Goal: Book appointment/travel/reservation

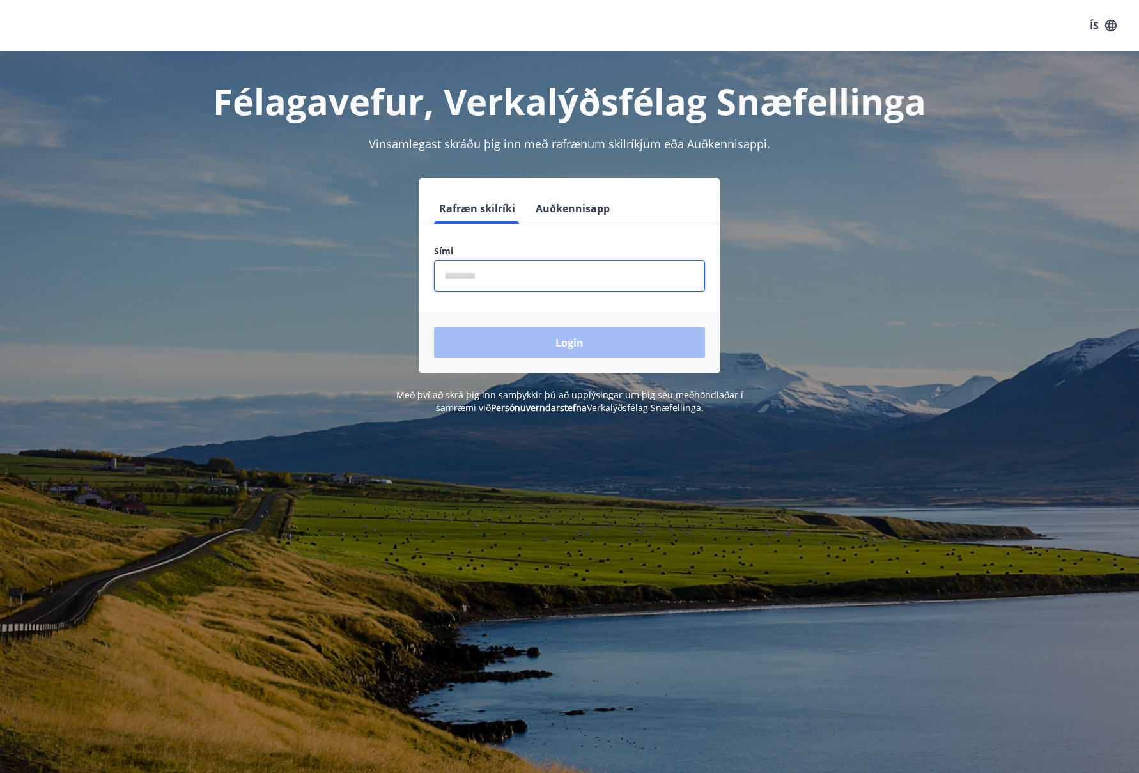
click at [472, 279] on input "phone" at bounding box center [569, 275] width 271 height 31
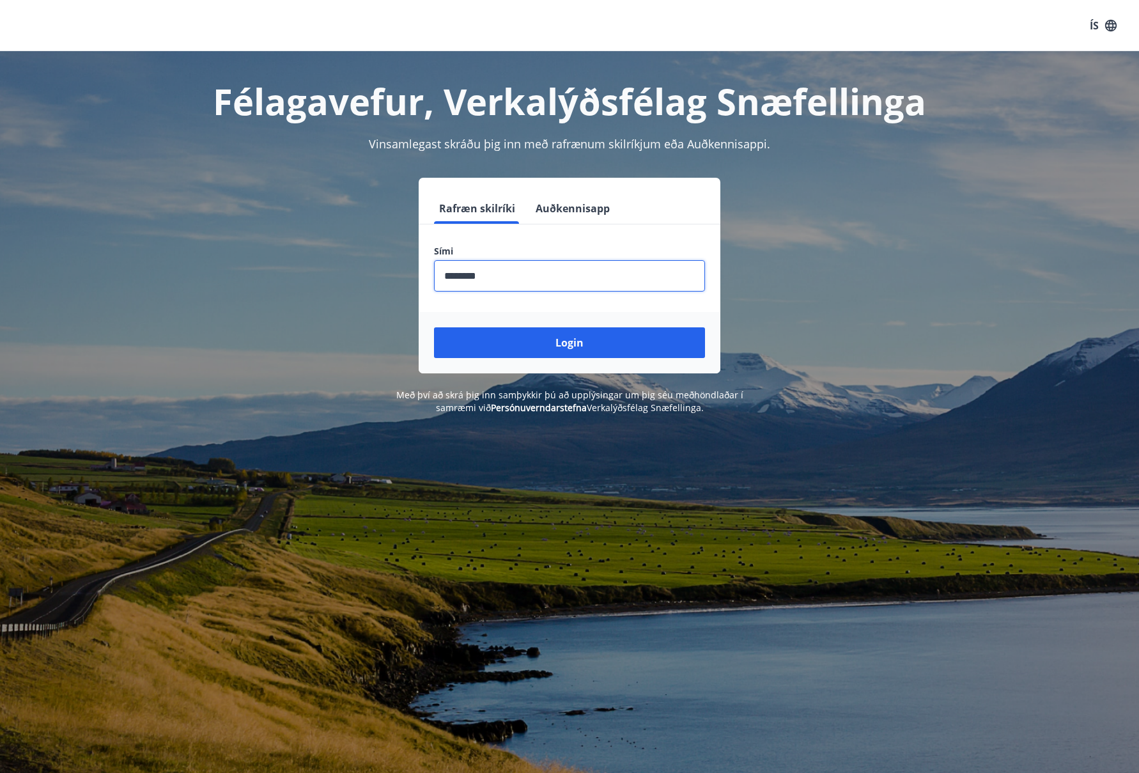
type input "********"
click at [434, 327] on button "Login" at bounding box center [569, 342] width 271 height 31
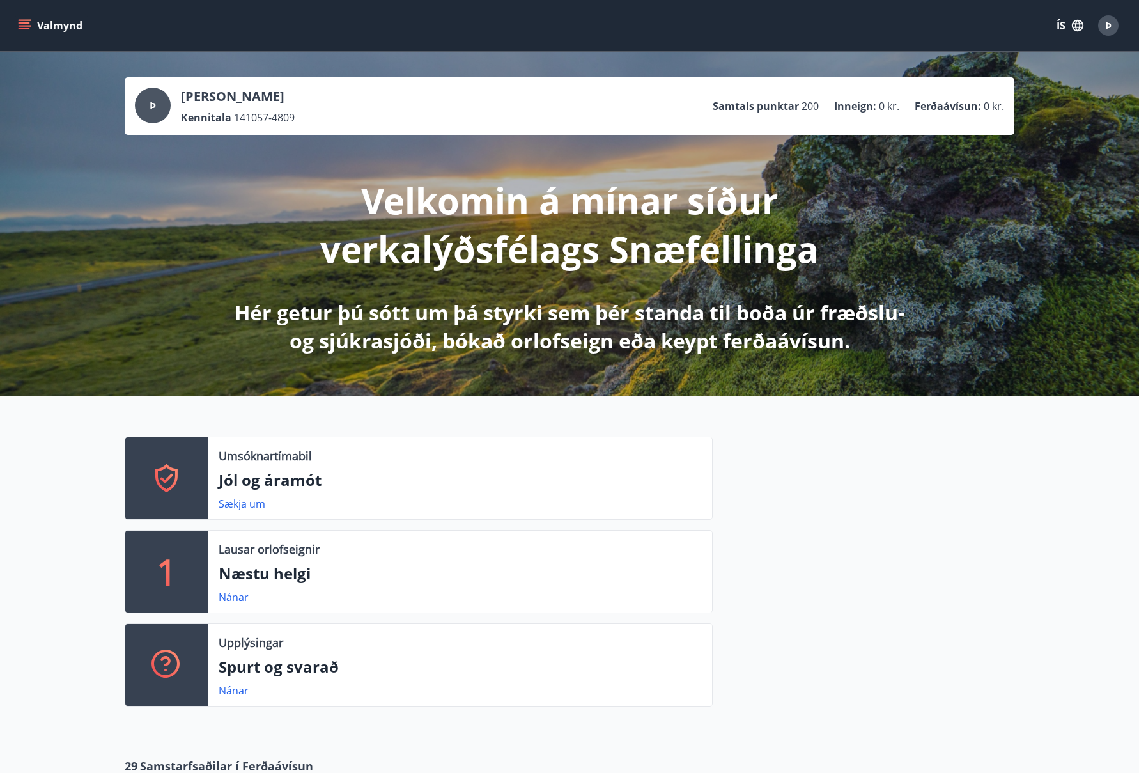
click at [23, 21] on icon "menu" at bounding box center [24, 25] width 13 height 13
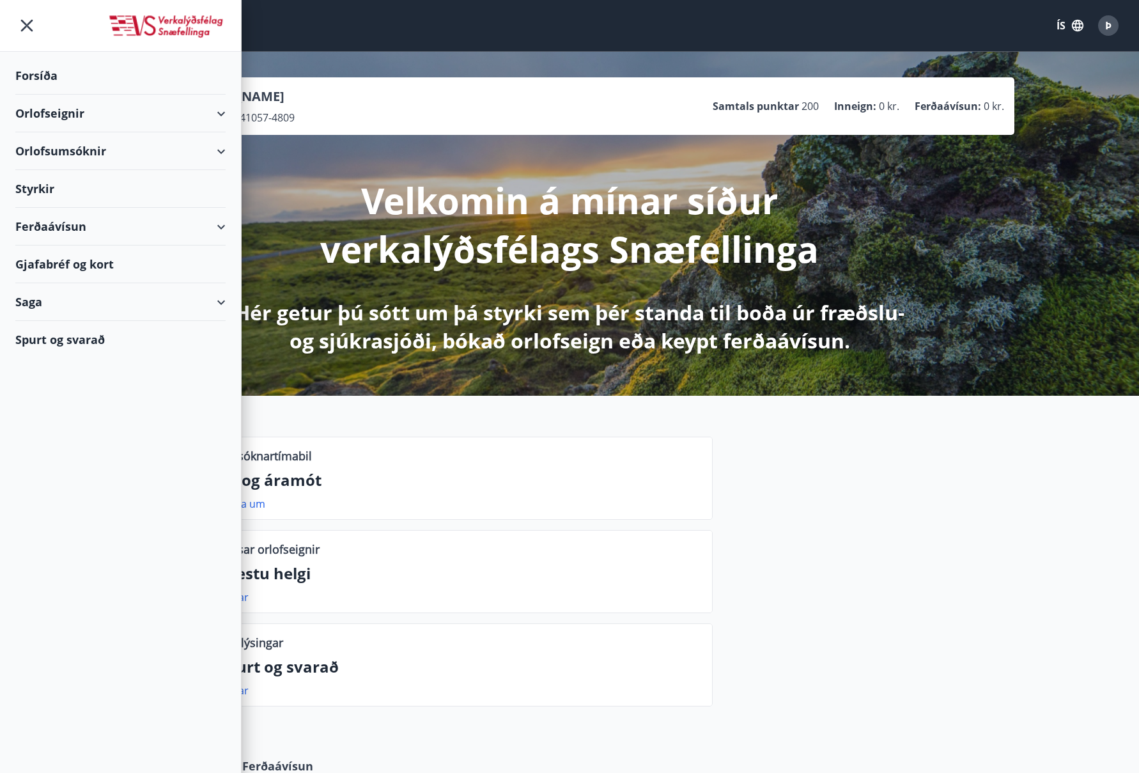
click at [224, 109] on div "Orlofseignir" at bounding box center [120, 114] width 210 height 38
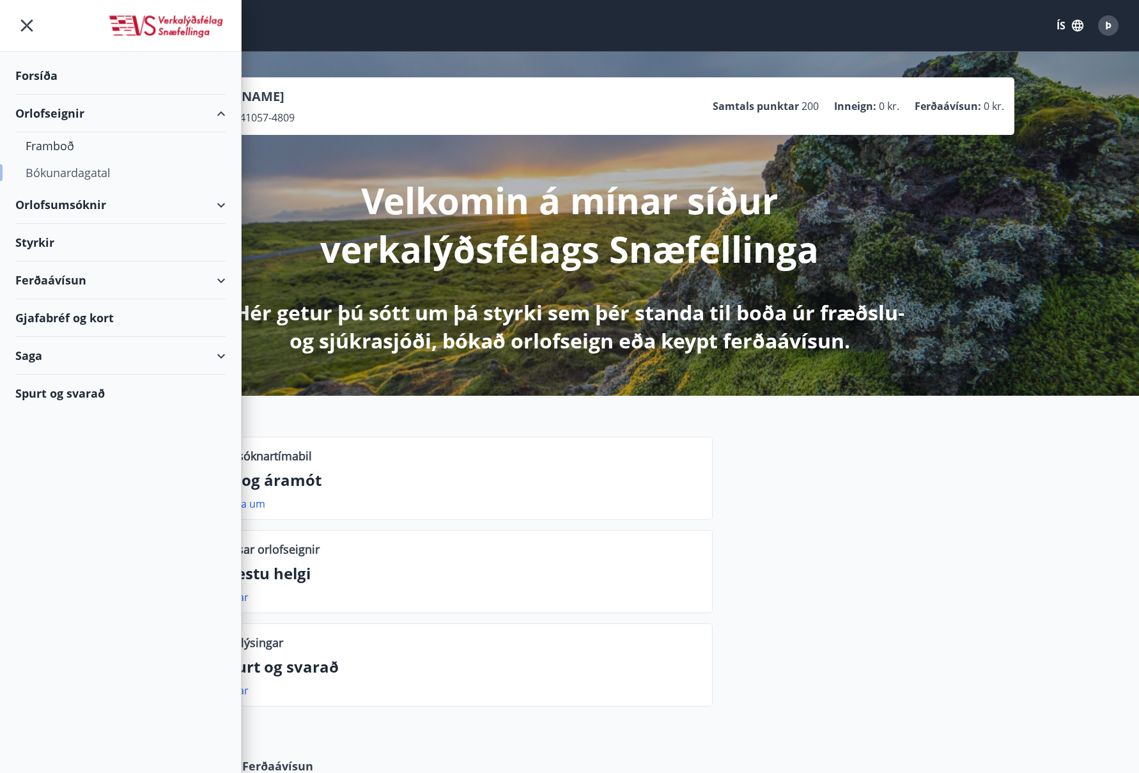
click at [106, 171] on div "Bókunardagatal" at bounding box center [121, 172] width 190 height 27
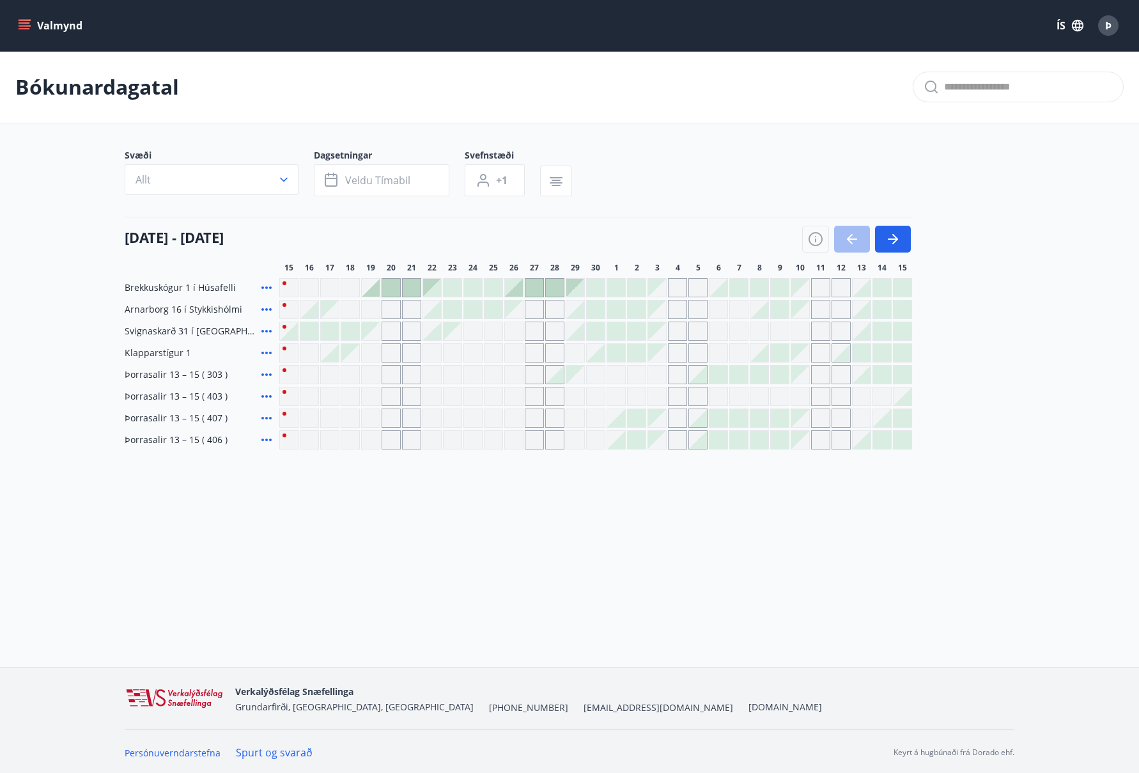
scroll to position [1, 0]
click at [894, 235] on icon "button" at bounding box center [893, 237] width 15 height 15
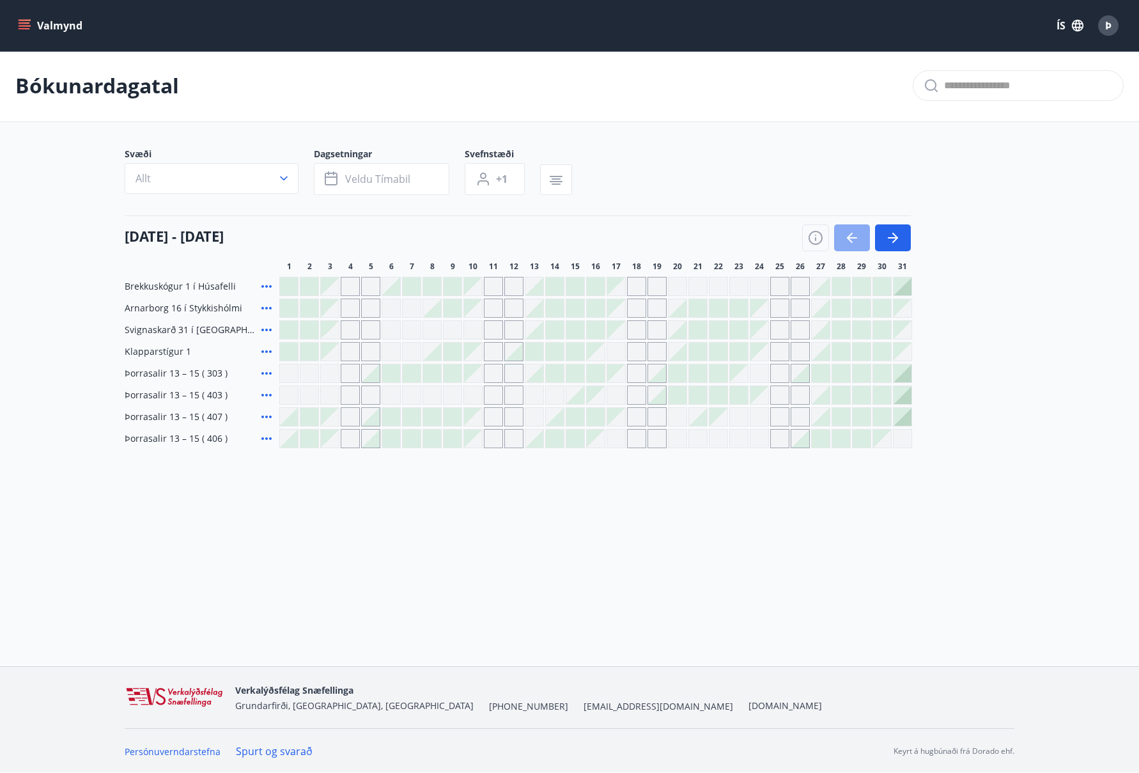
click at [852, 234] on icon "button" at bounding box center [852, 237] width 15 height 15
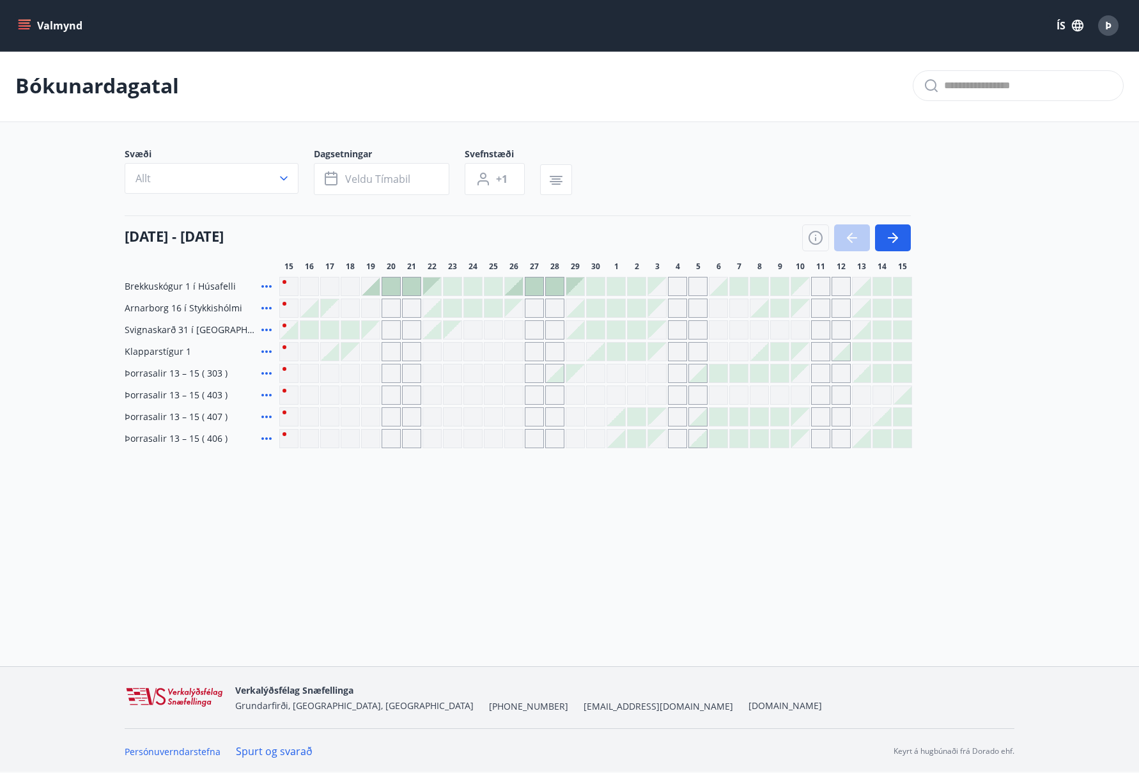
scroll to position [2, 0]
click at [898, 237] on icon "button" at bounding box center [896, 237] width 6 height 10
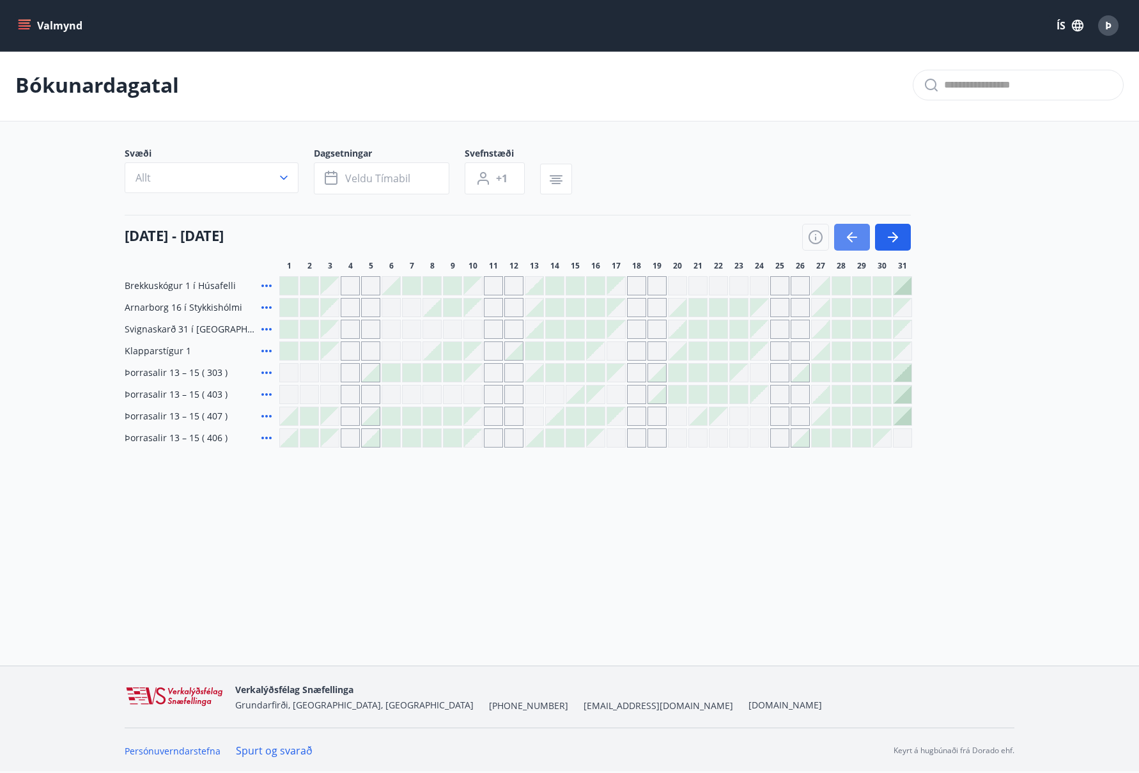
click at [845, 235] on icon "button" at bounding box center [852, 237] width 15 height 15
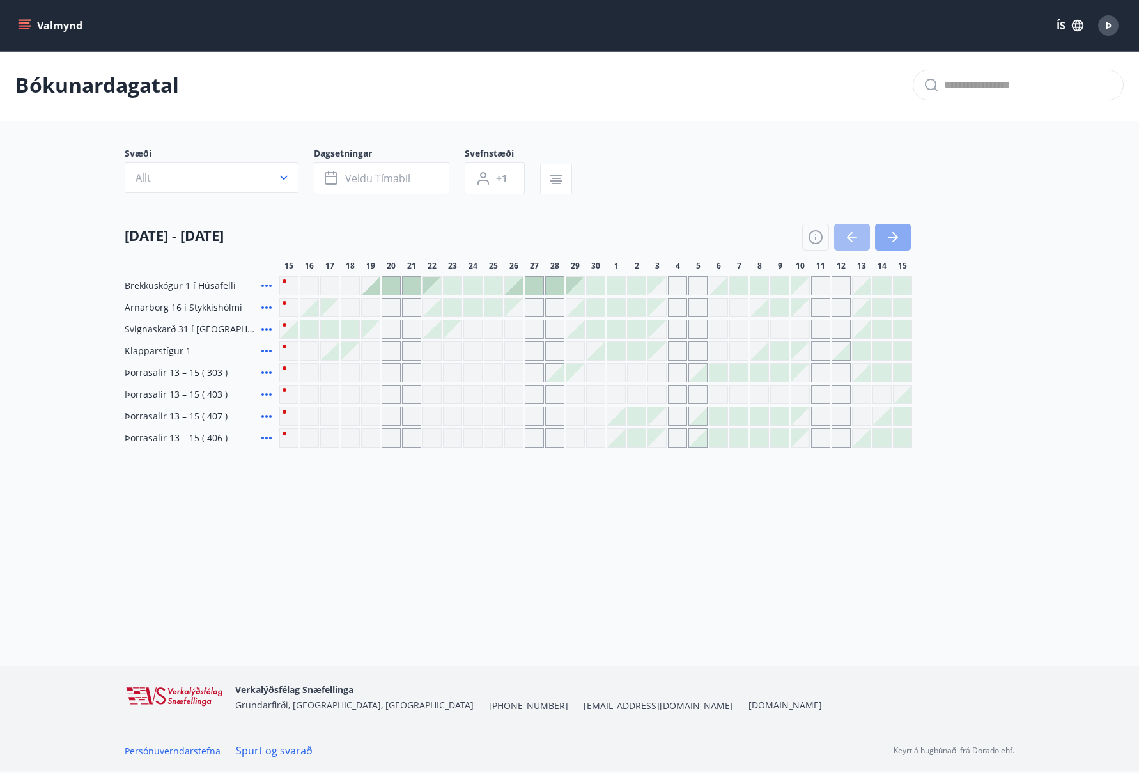
click at [889, 237] on icon "button" at bounding box center [893, 237] width 10 height 1
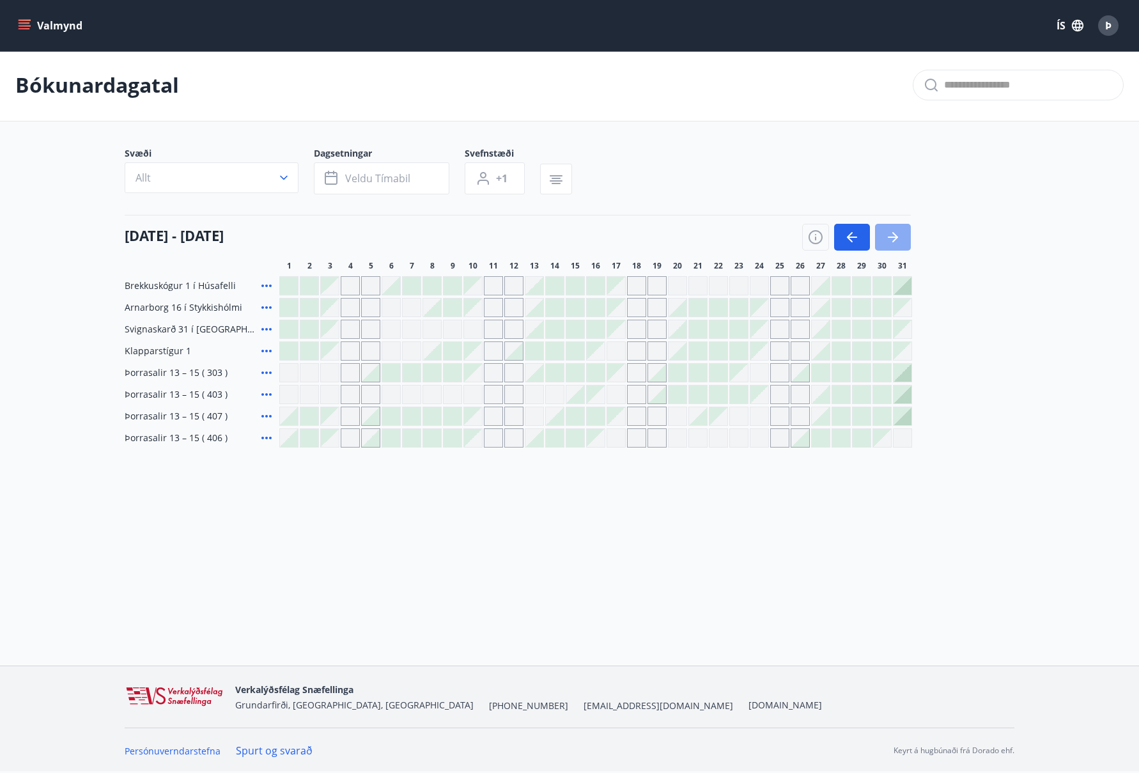
click at [894, 236] on icon "button" at bounding box center [893, 237] width 15 height 15
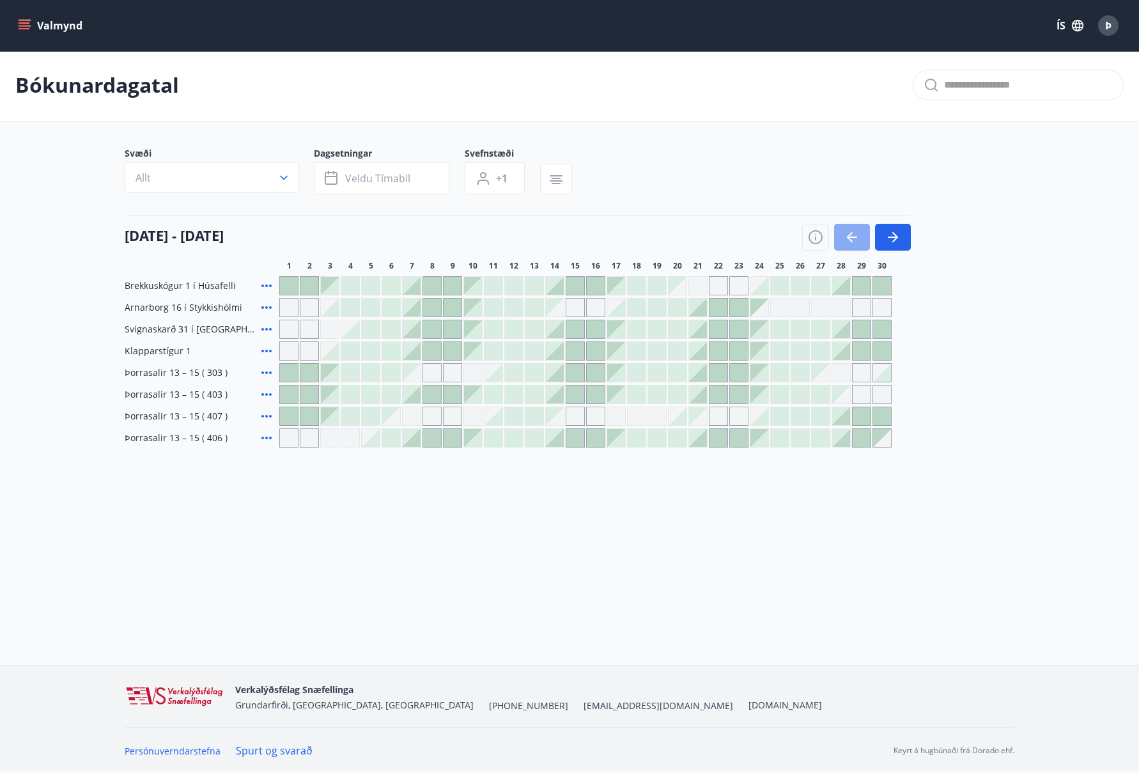
click at [849, 235] on icon "button" at bounding box center [850, 237] width 6 height 10
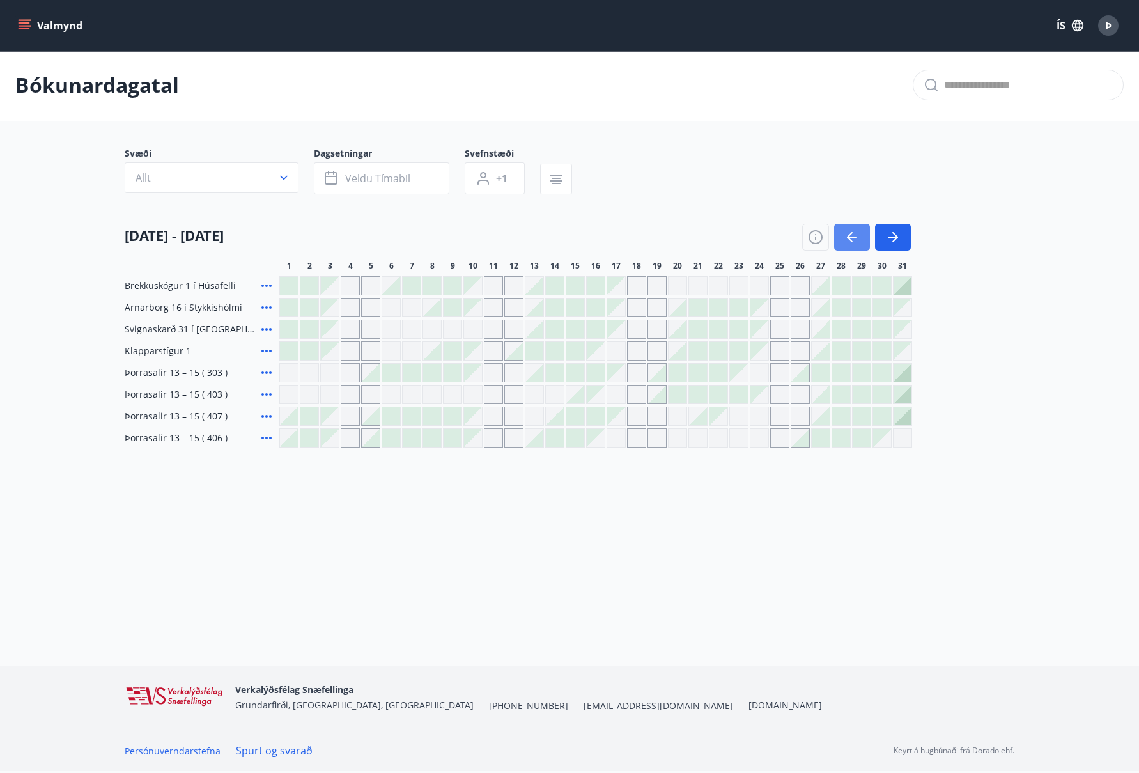
click at [854, 237] on icon "button" at bounding box center [852, 237] width 10 height 1
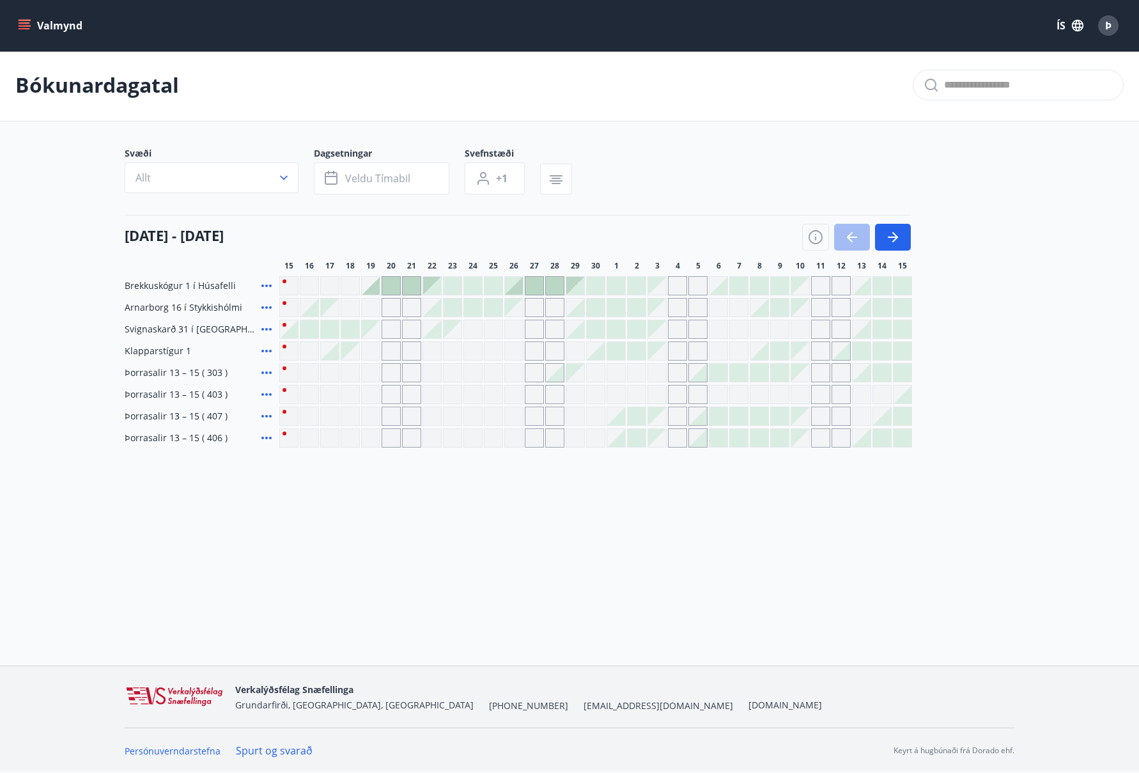
click at [428, 393] on div "Gráir dagar eru ekki bókanlegir" at bounding box center [432, 394] width 19 height 19
click at [476, 494] on div "Bókunardagatal Svæði Allt Dagsetningar Veldu tímabil Svefnstæði +1 15 september…" at bounding box center [569, 273] width 1139 height 449
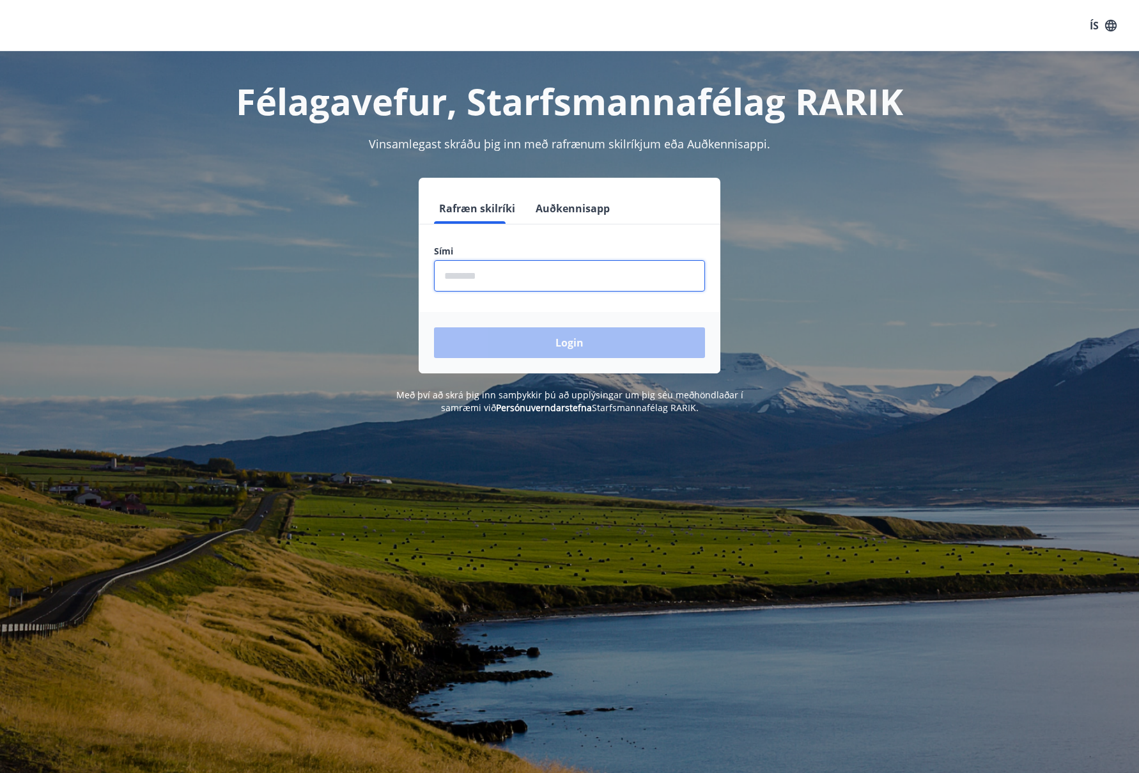
click at [448, 272] on input "phone" at bounding box center [569, 275] width 271 height 31
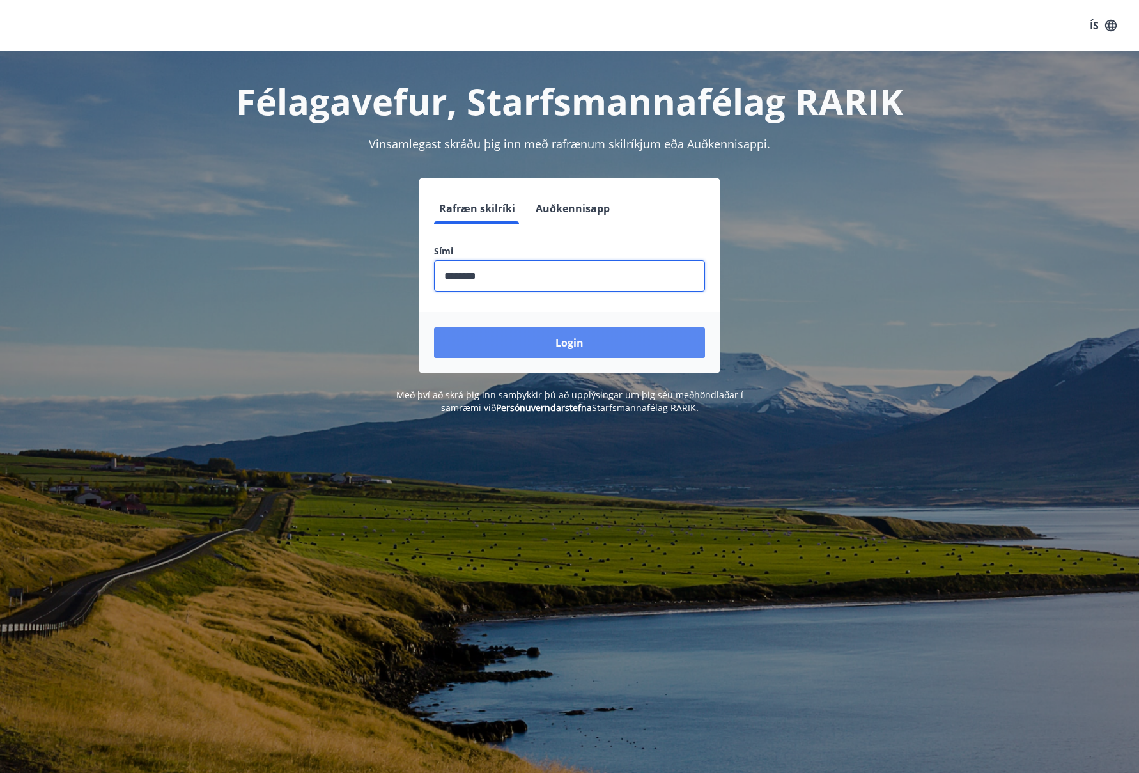
type input "********"
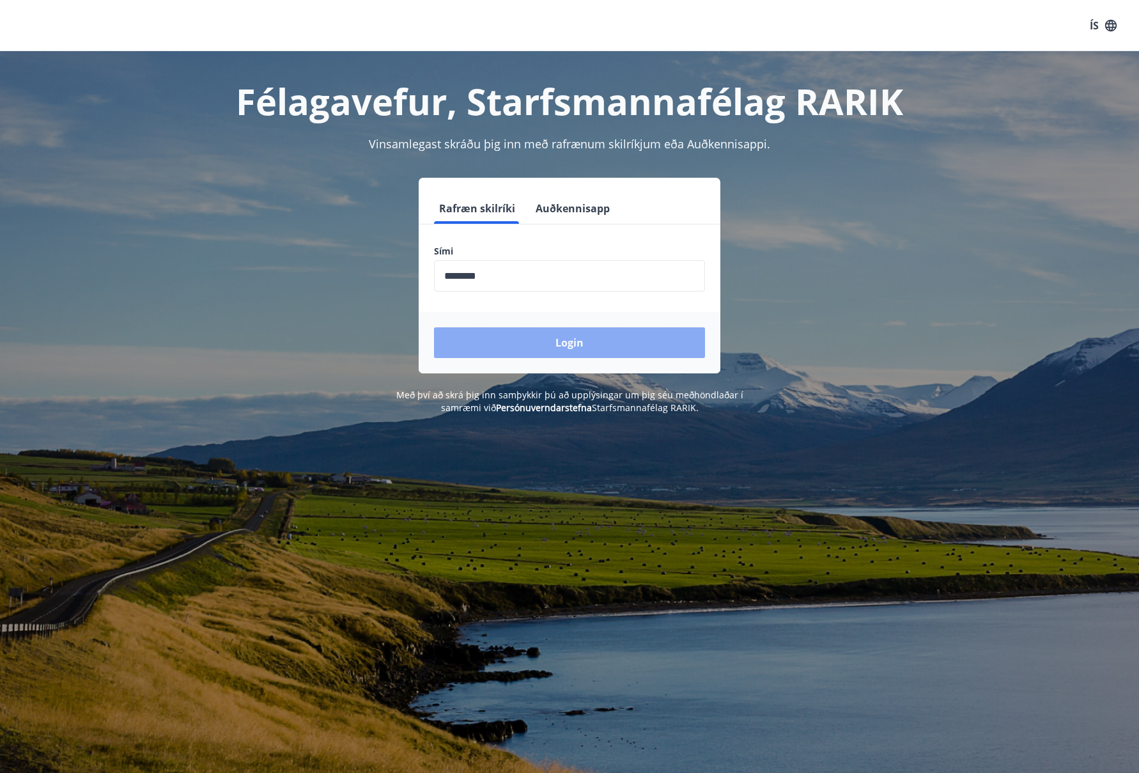
click at [561, 340] on button "Login" at bounding box center [569, 342] width 271 height 31
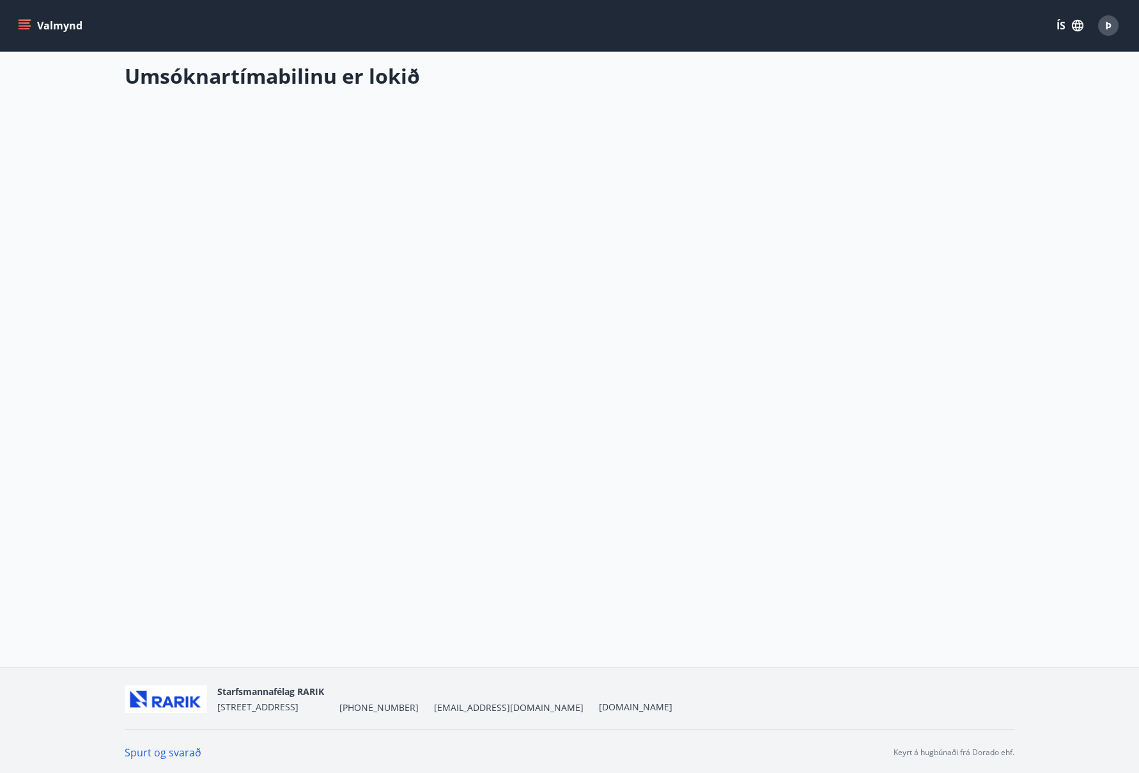
scroll to position [2, 0]
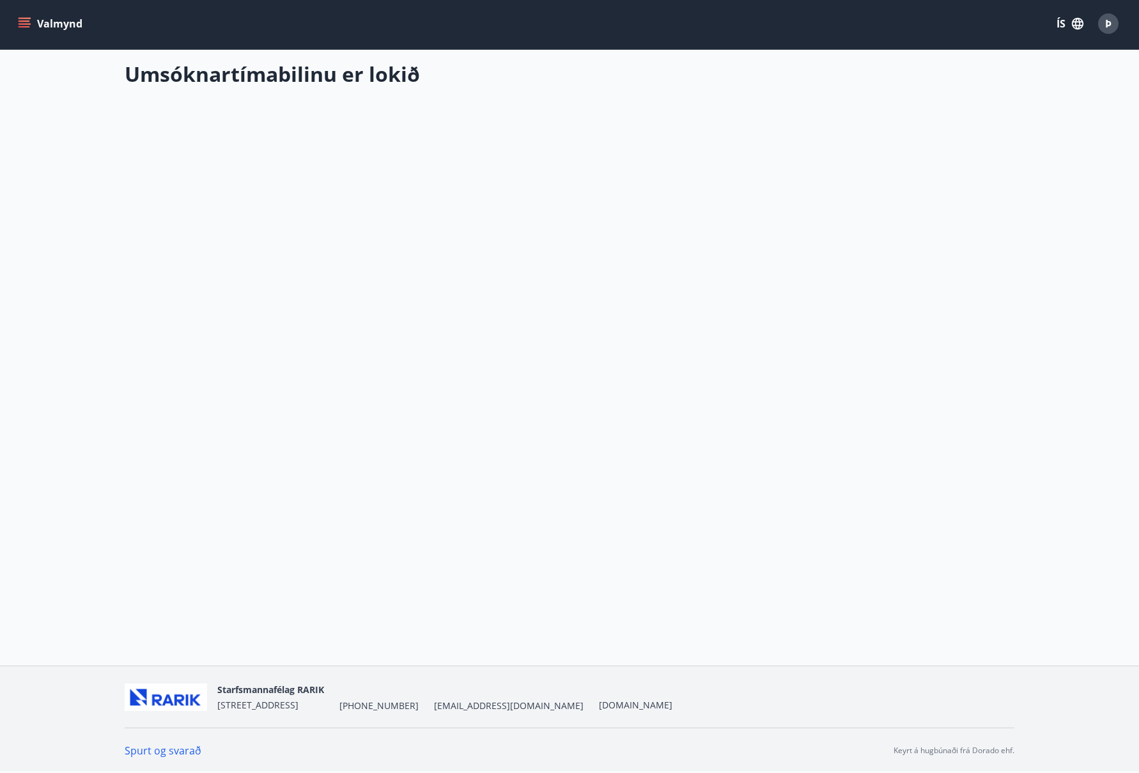
click at [22, 20] on icon "menu" at bounding box center [25, 20] width 12 height 1
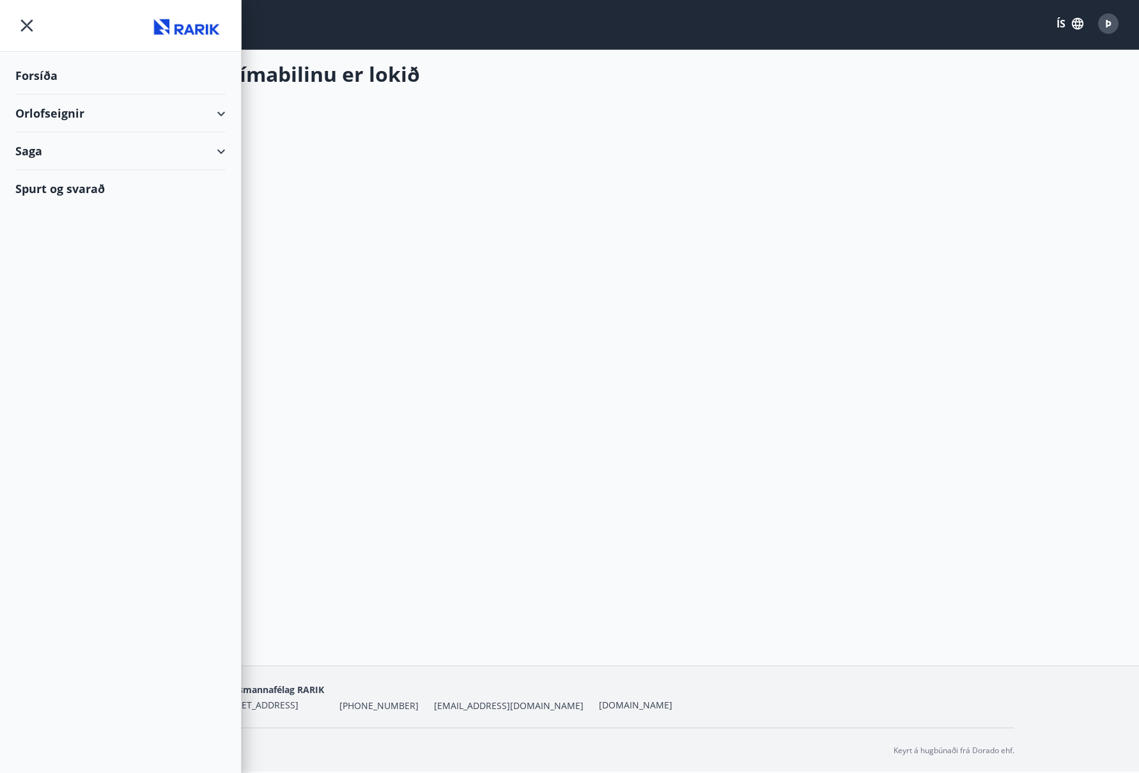
click at [219, 109] on div "Orlofseignir" at bounding box center [120, 114] width 210 height 38
click at [105, 170] on div "Bókunardagatal" at bounding box center [121, 172] width 190 height 27
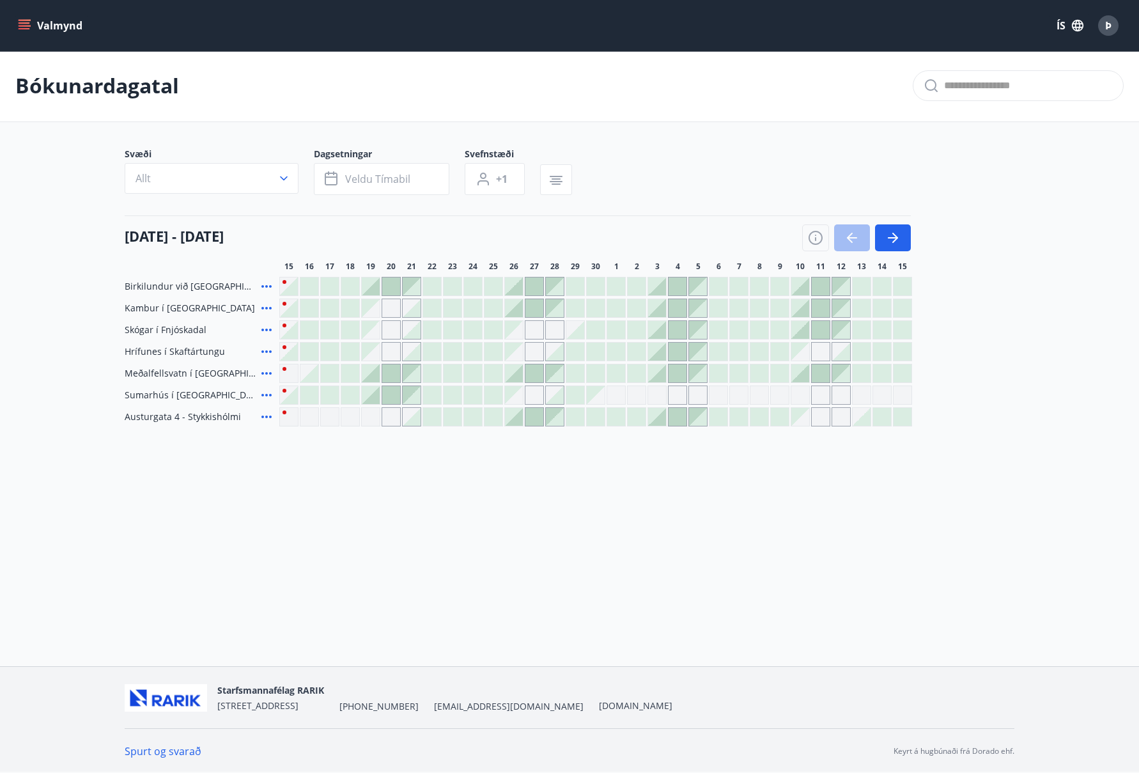
scroll to position [2, 0]
click at [893, 235] on icon "button" at bounding box center [893, 237] width 15 height 15
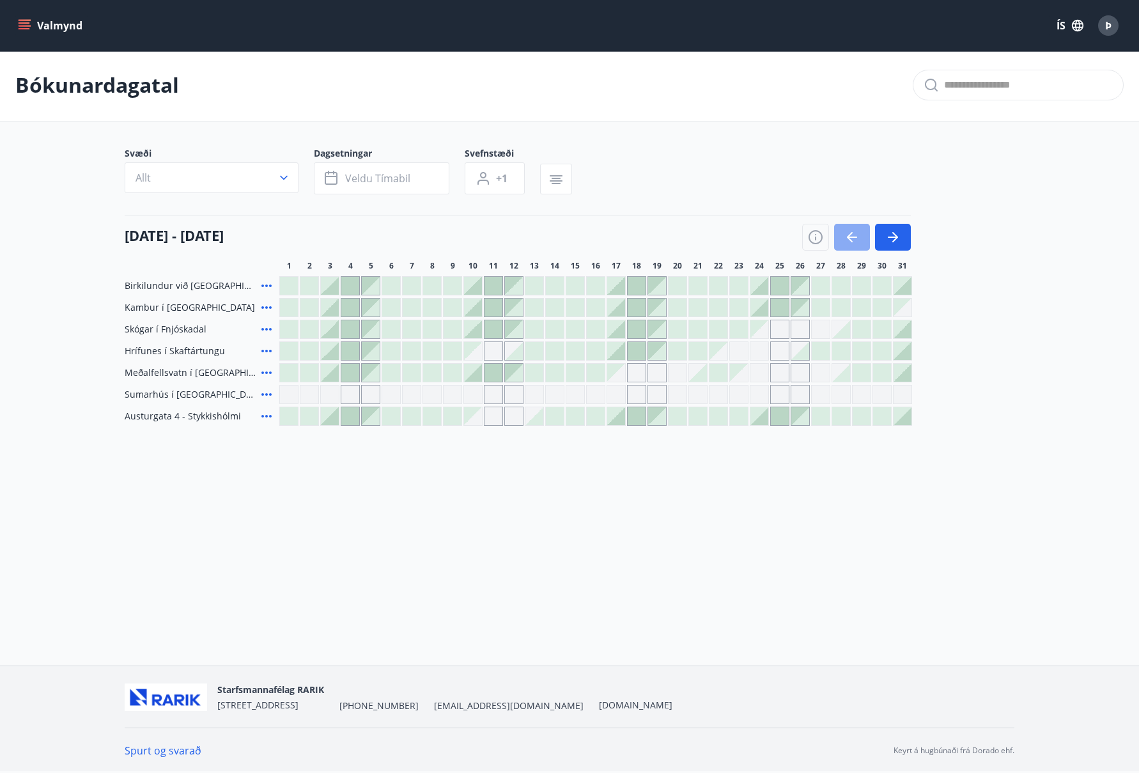
click at [848, 233] on icon "button" at bounding box center [852, 237] width 15 height 15
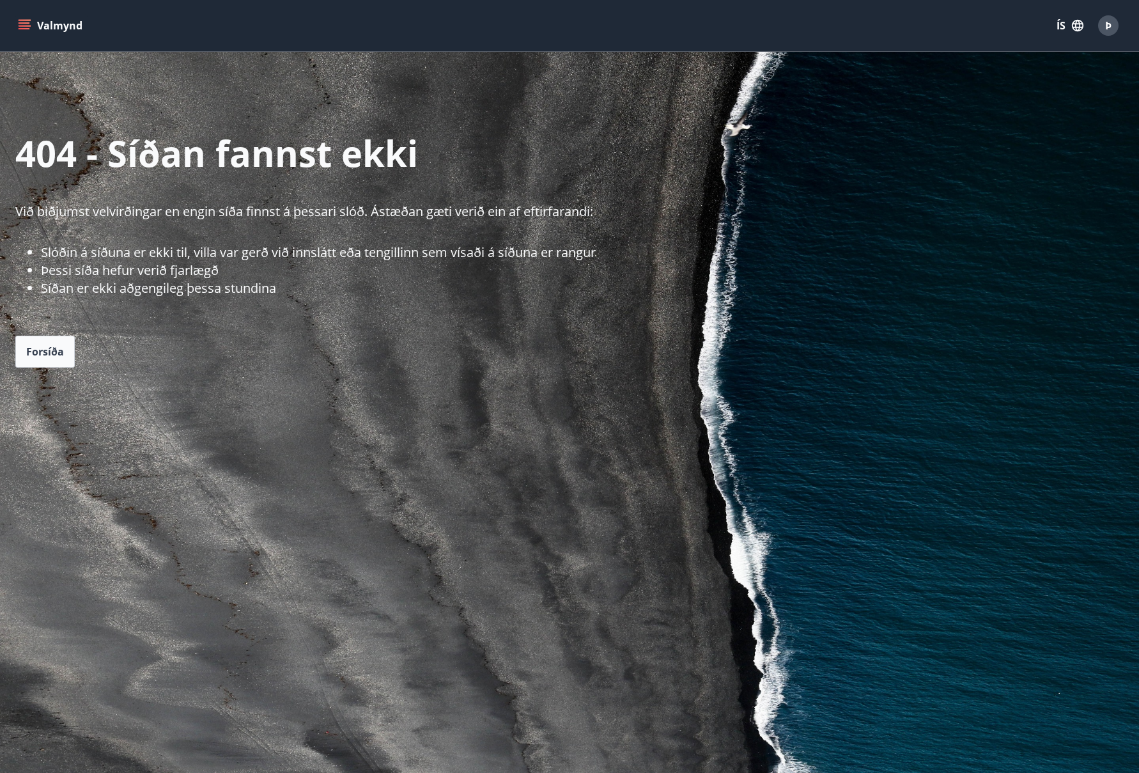
click at [27, 23] on icon "menu" at bounding box center [25, 22] width 12 height 1
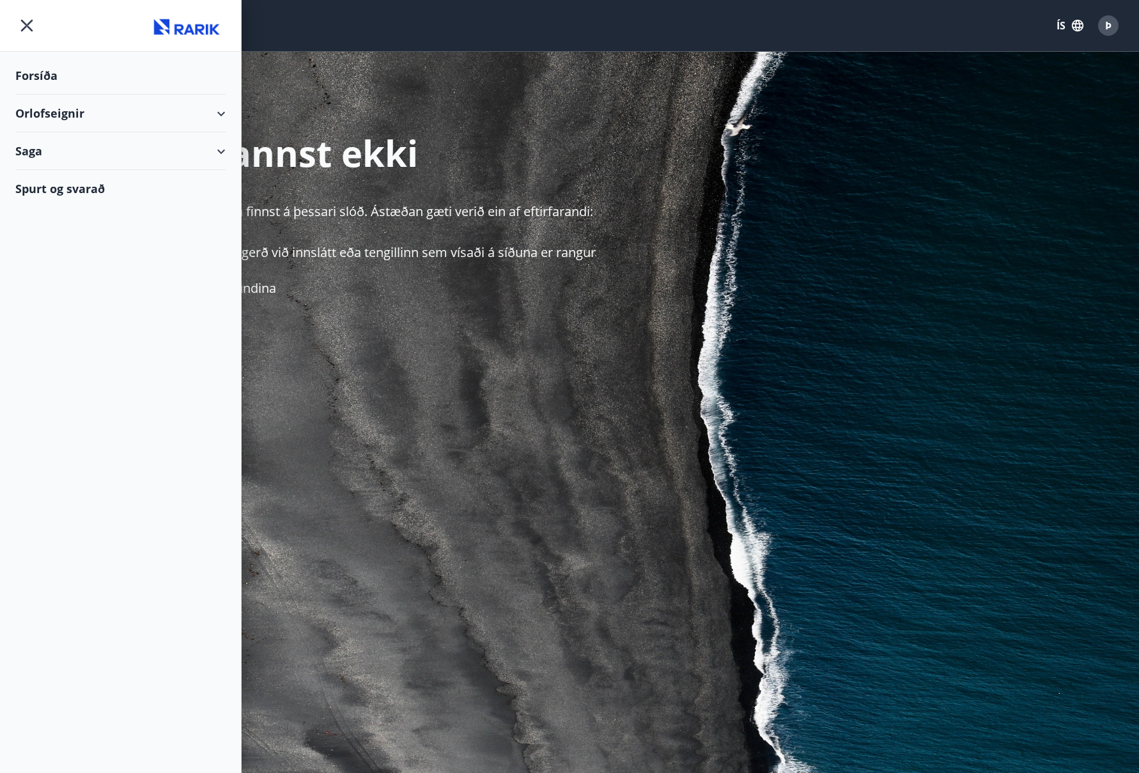
click at [219, 110] on div "Orlofseignir" at bounding box center [120, 114] width 210 height 38
click at [102, 169] on div "Bókunardagatal" at bounding box center [121, 172] width 190 height 27
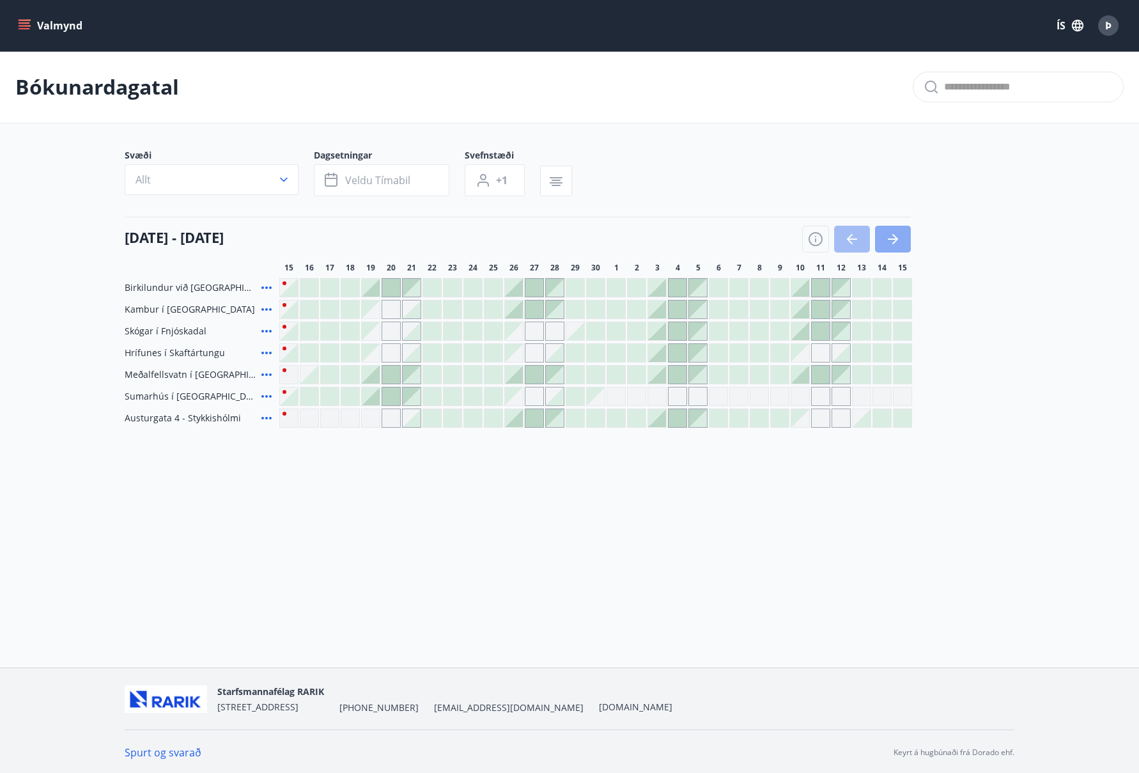
click at [893, 233] on icon "button" at bounding box center [893, 238] width 15 height 15
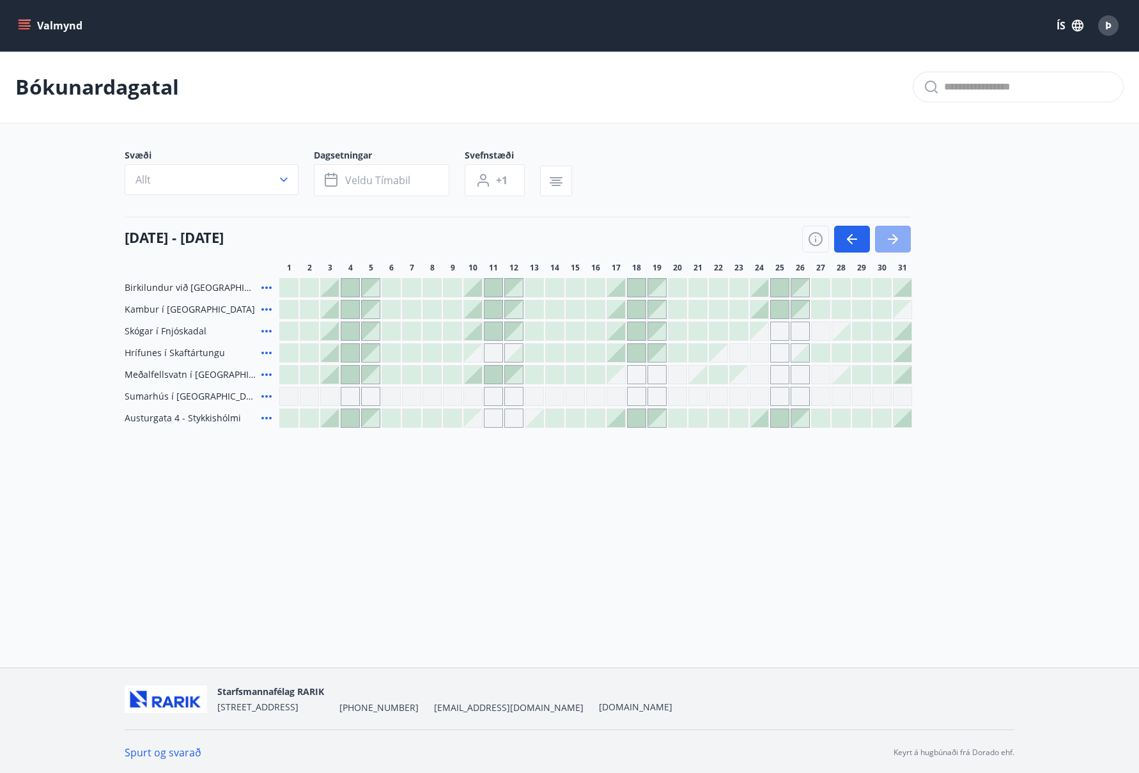
click at [893, 233] on icon "button" at bounding box center [893, 238] width 15 height 15
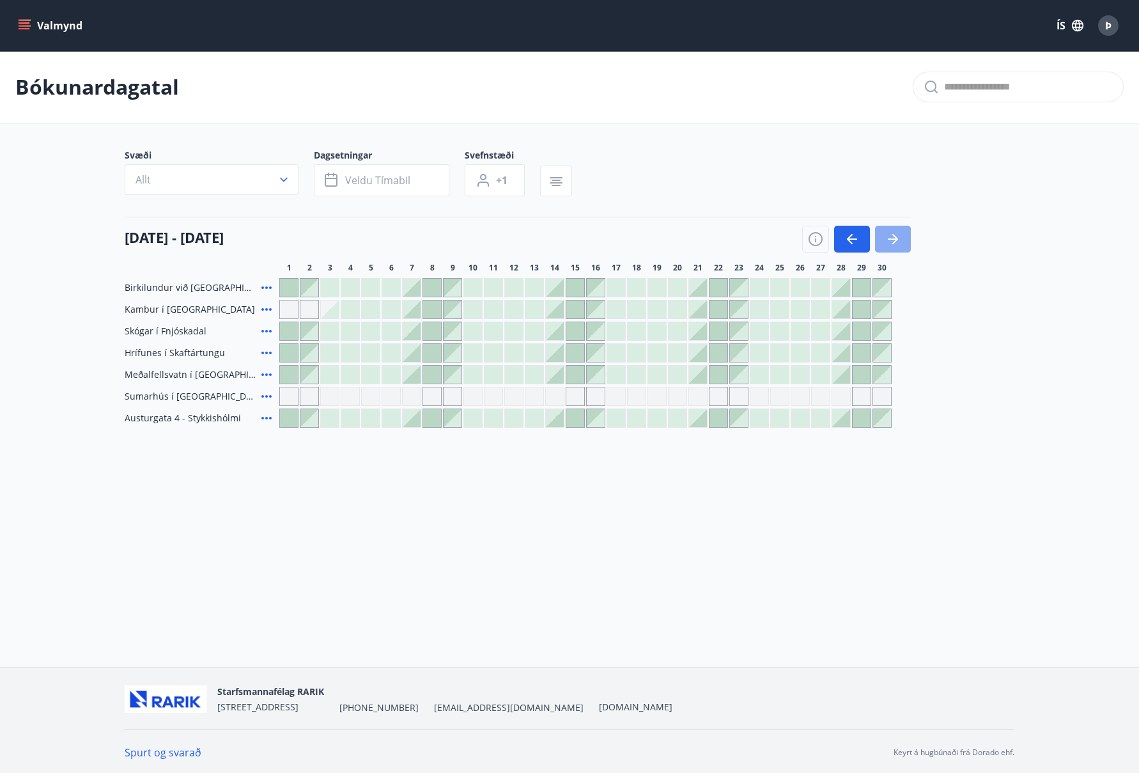
click at [893, 233] on icon "button" at bounding box center [893, 238] width 15 height 15
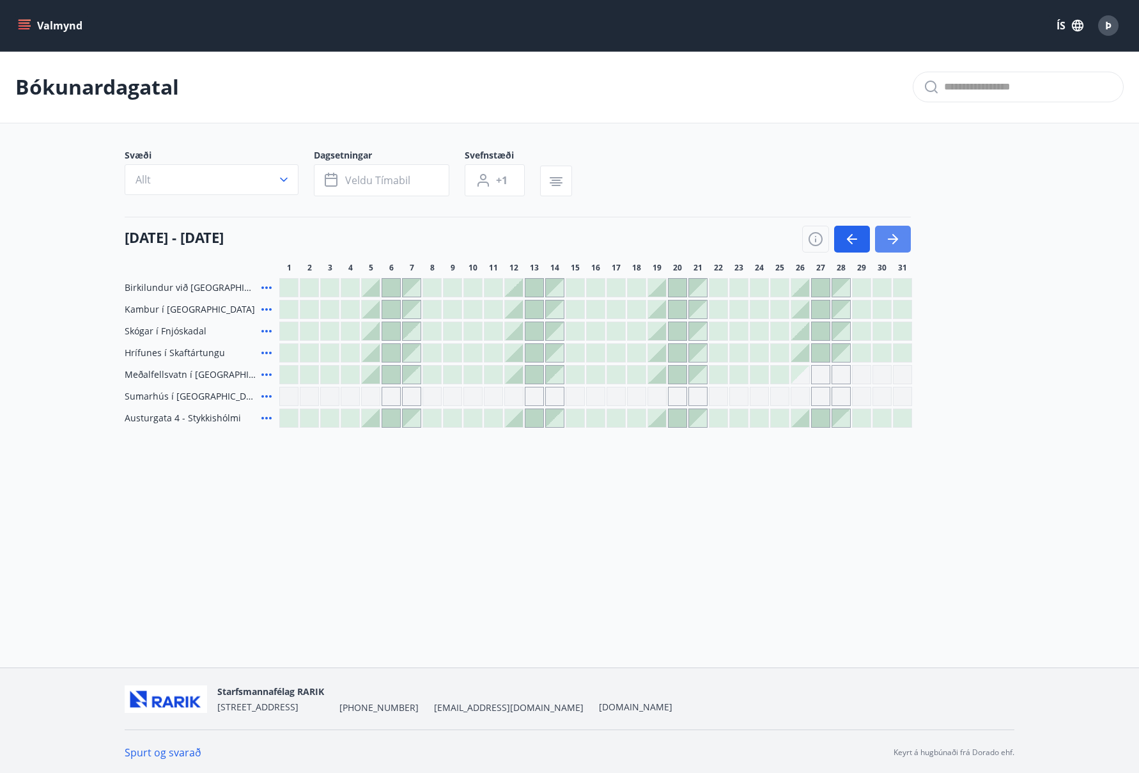
click at [893, 233] on icon "button" at bounding box center [893, 238] width 15 height 15
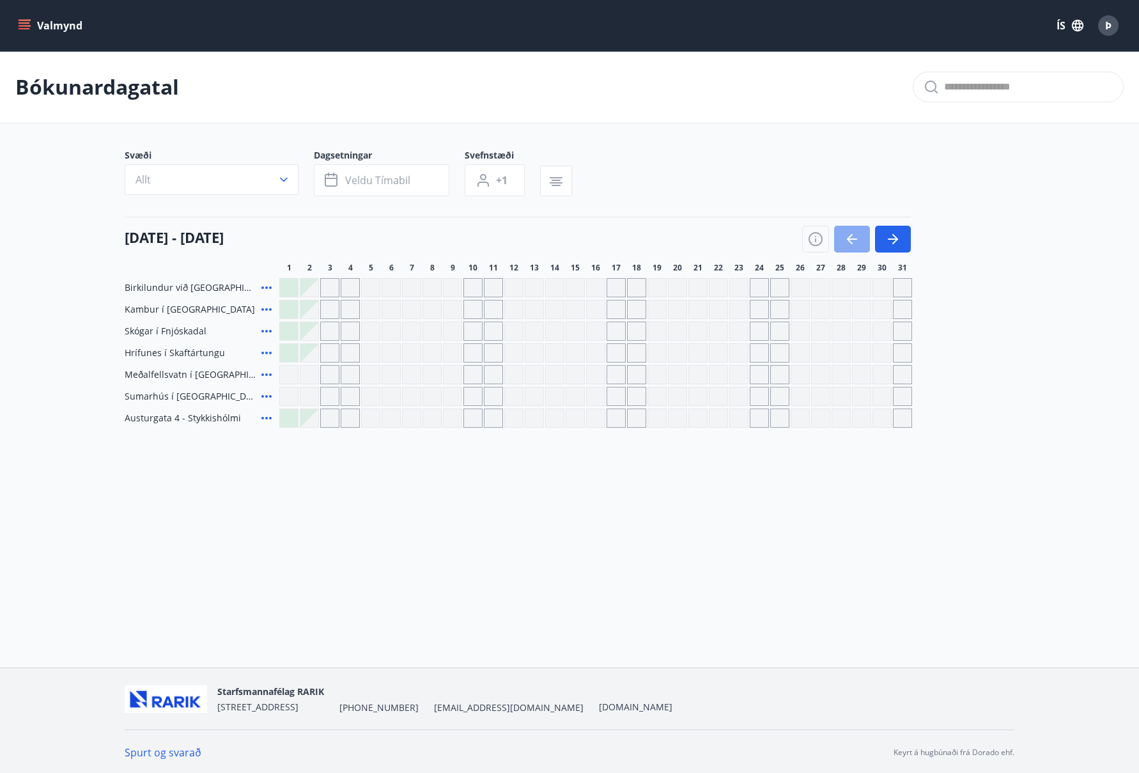
click at [849, 235] on icon "button" at bounding box center [852, 238] width 15 height 15
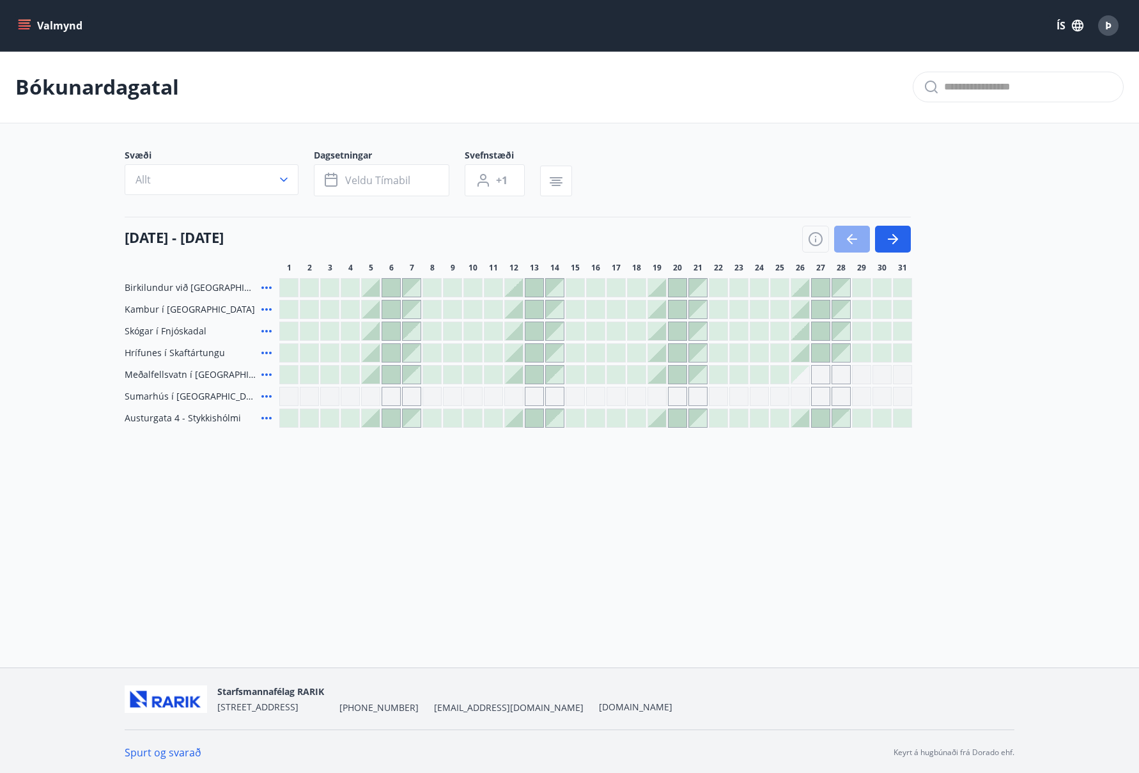
click at [850, 235] on icon "button" at bounding box center [852, 238] width 15 height 15
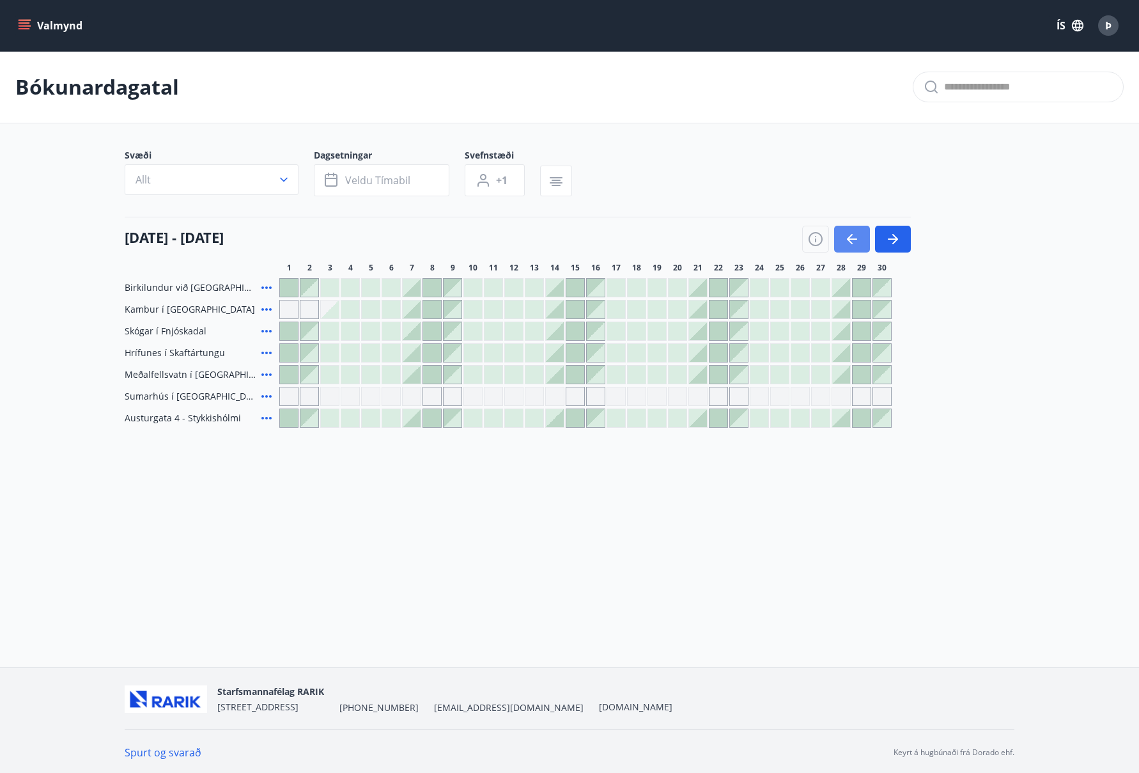
click at [850, 235] on icon "button" at bounding box center [852, 238] width 15 height 15
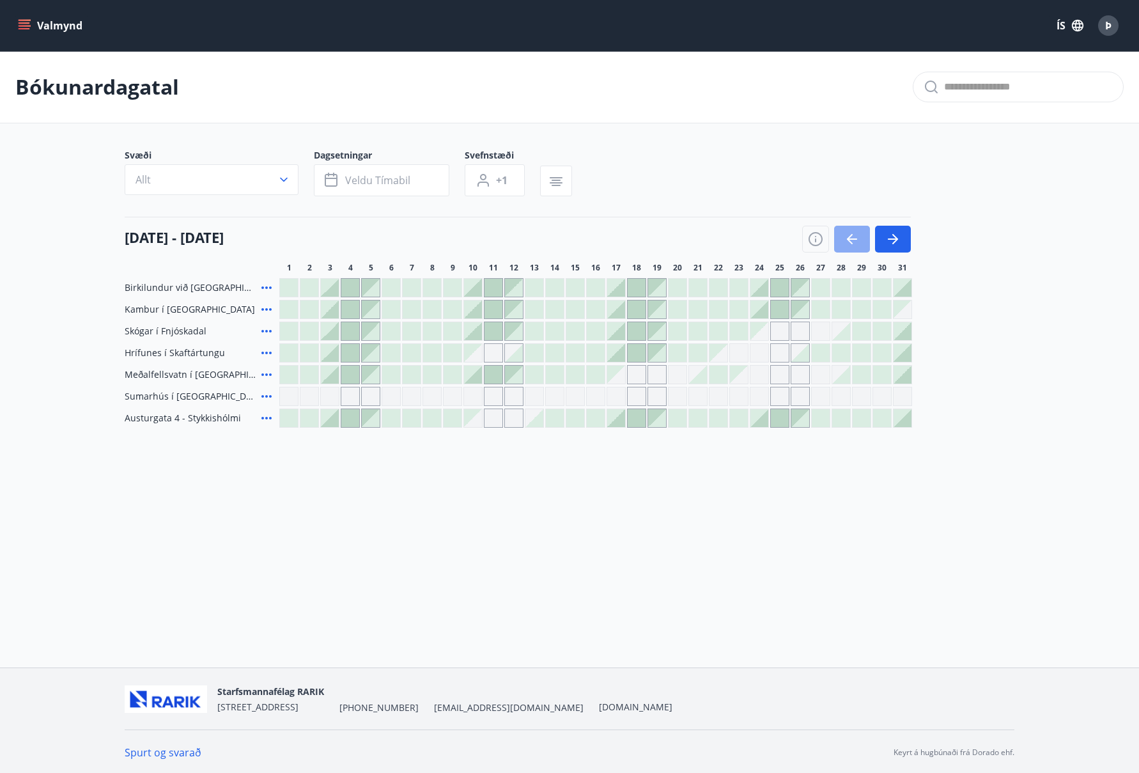
click at [850, 235] on icon "button" at bounding box center [852, 238] width 15 height 15
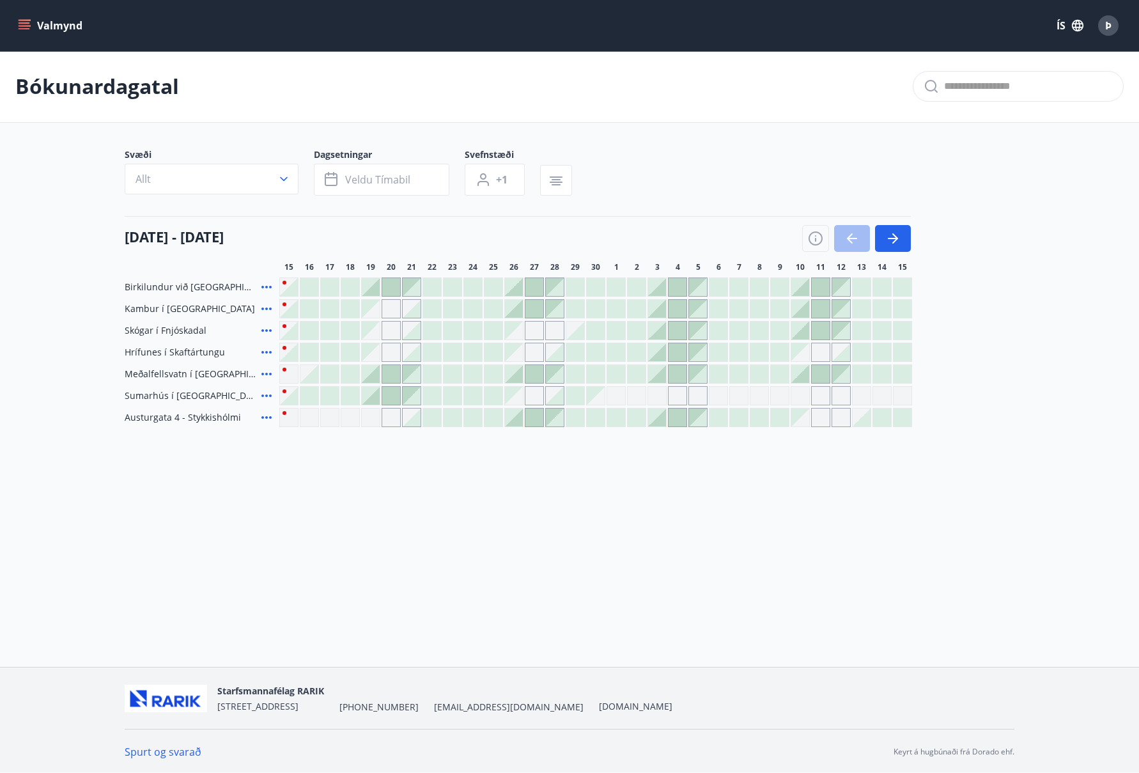
scroll to position [1, 0]
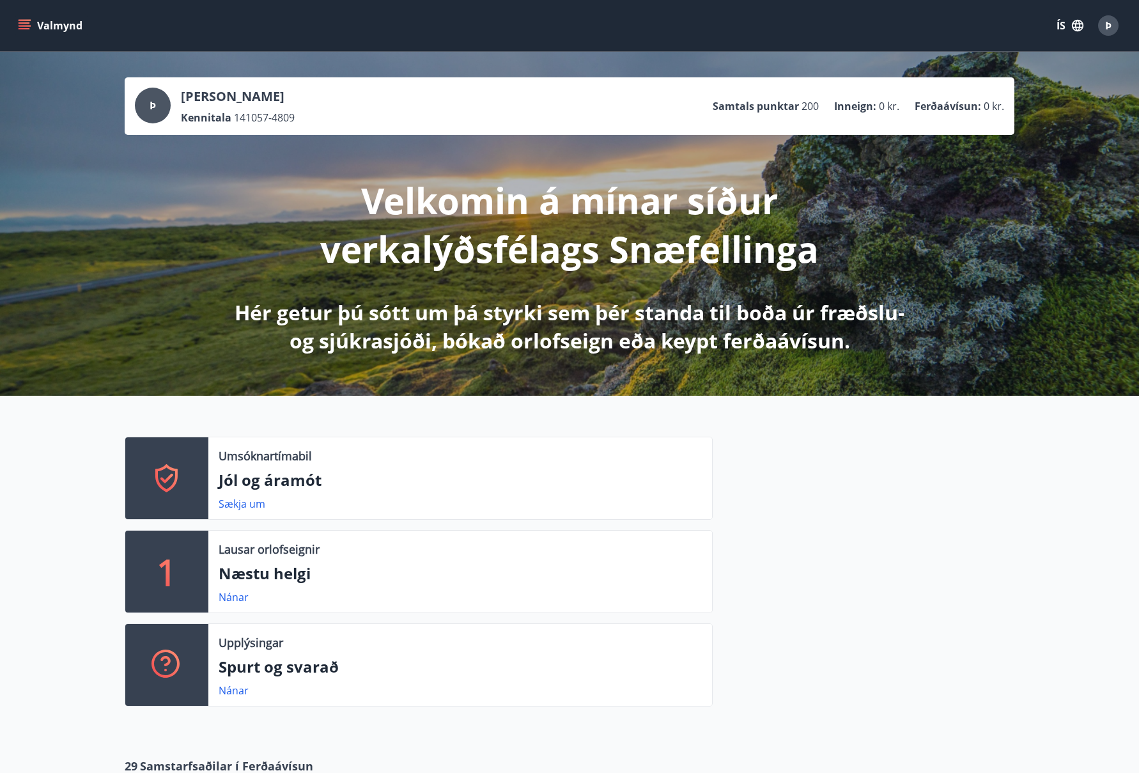
scroll to position [2, 0]
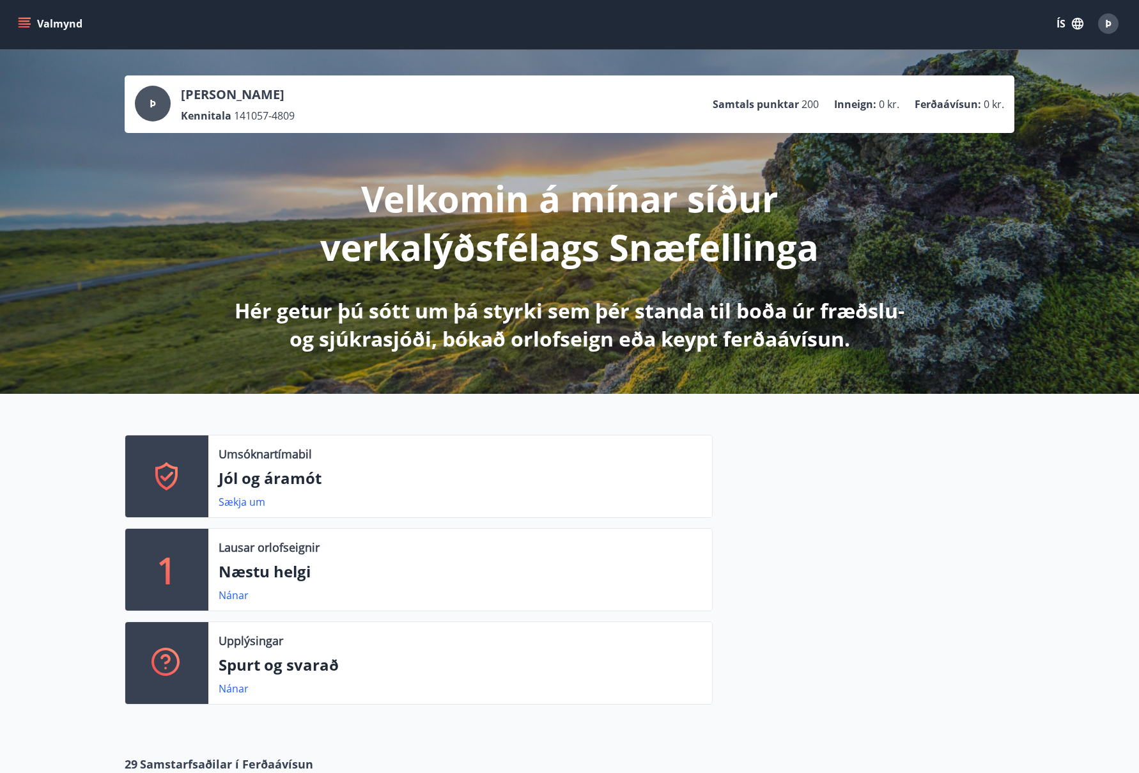
click at [24, 21] on icon "menu" at bounding box center [24, 23] width 13 height 13
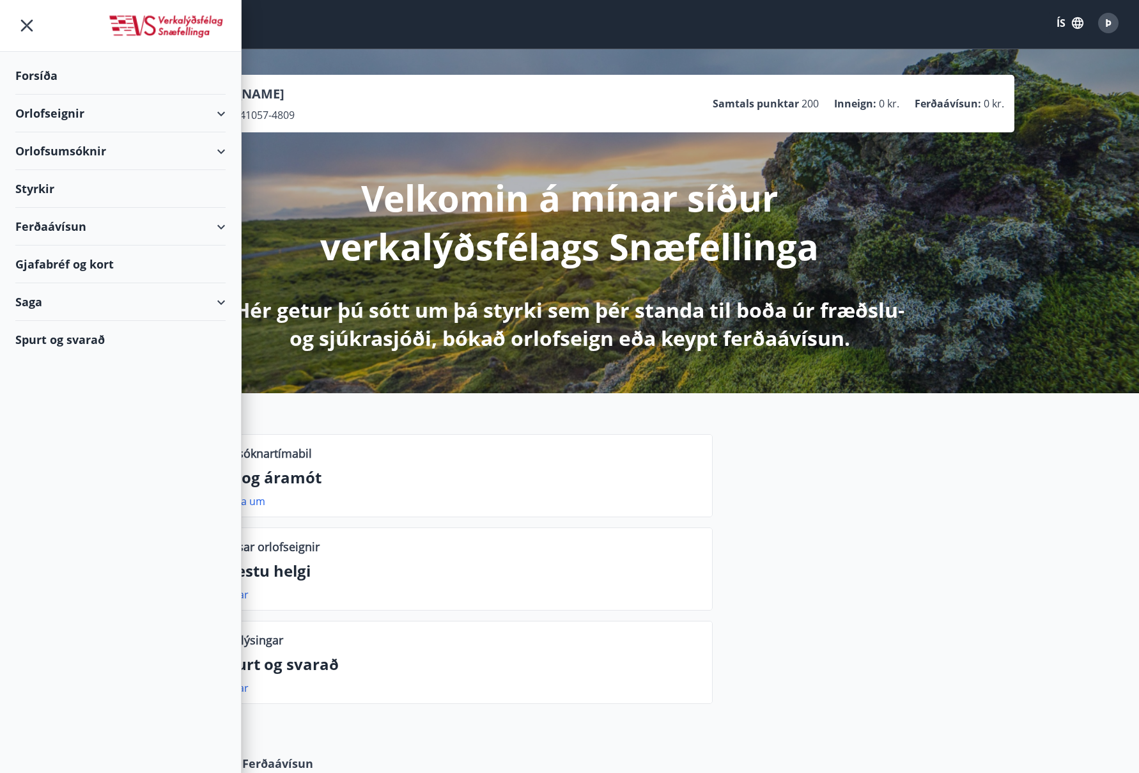
click at [221, 150] on div "Orlofsumsóknir" at bounding box center [120, 151] width 210 height 38
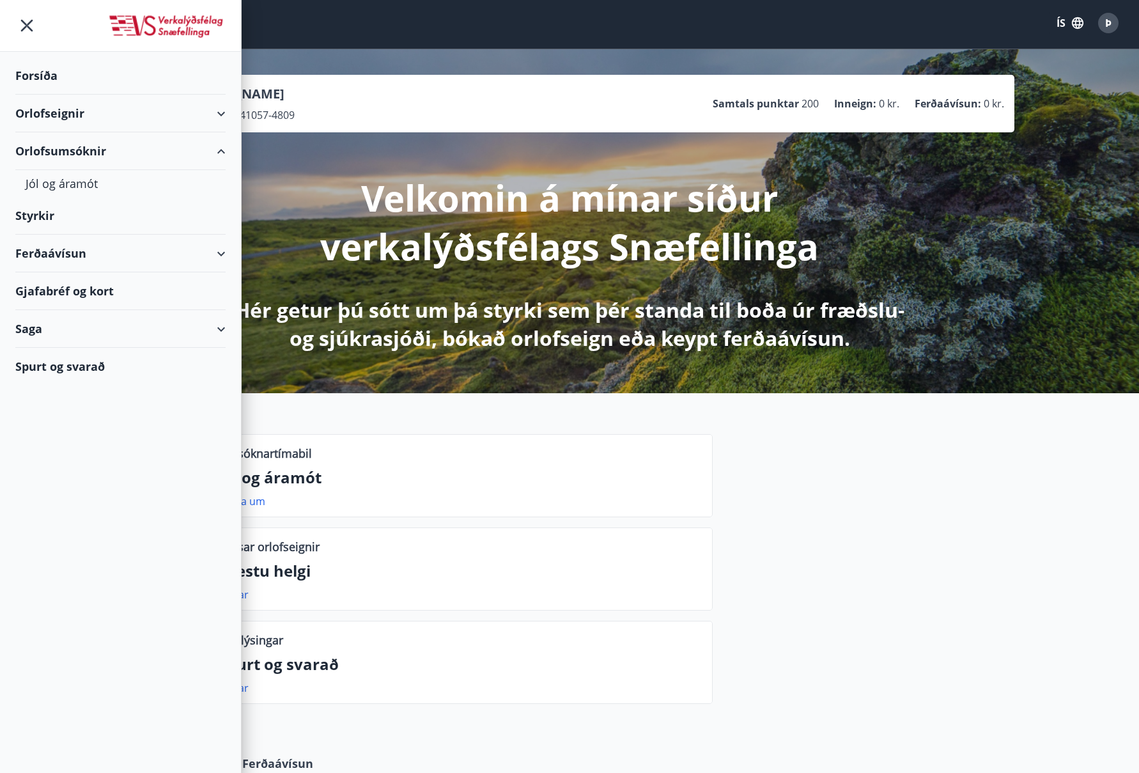
click at [219, 110] on div "Orlofseignir" at bounding box center [120, 114] width 210 height 38
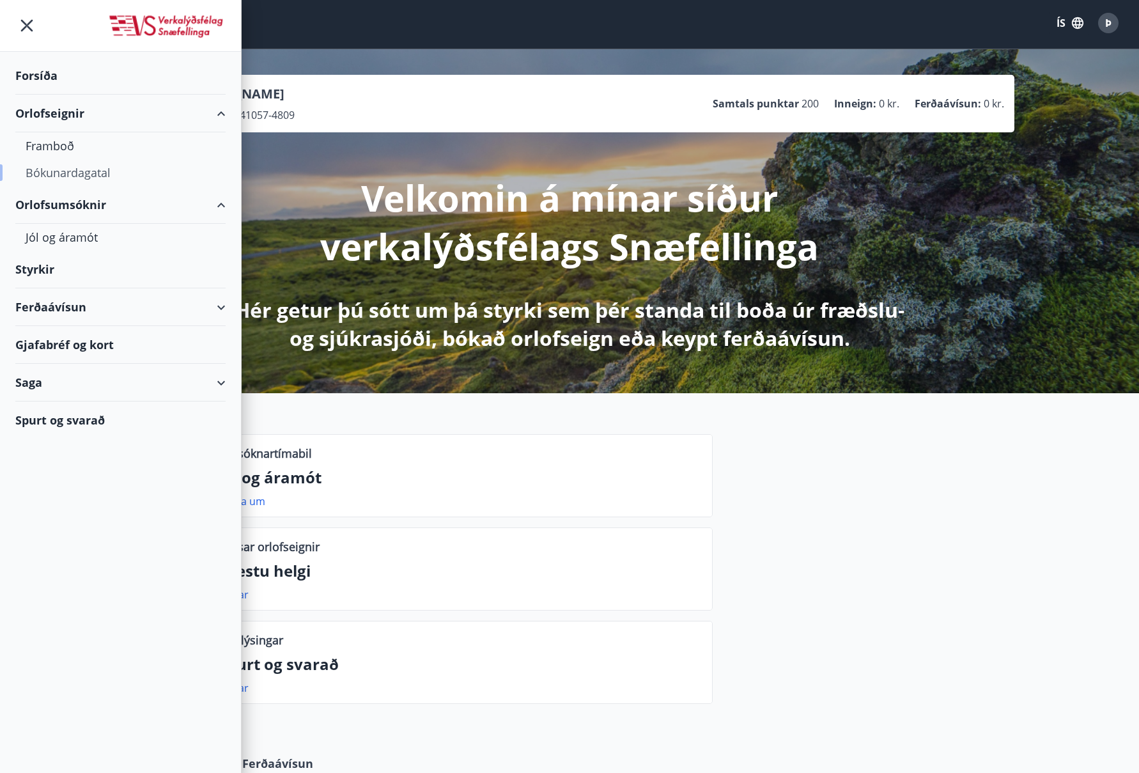
click at [94, 170] on div "Bókunardagatal" at bounding box center [121, 172] width 190 height 27
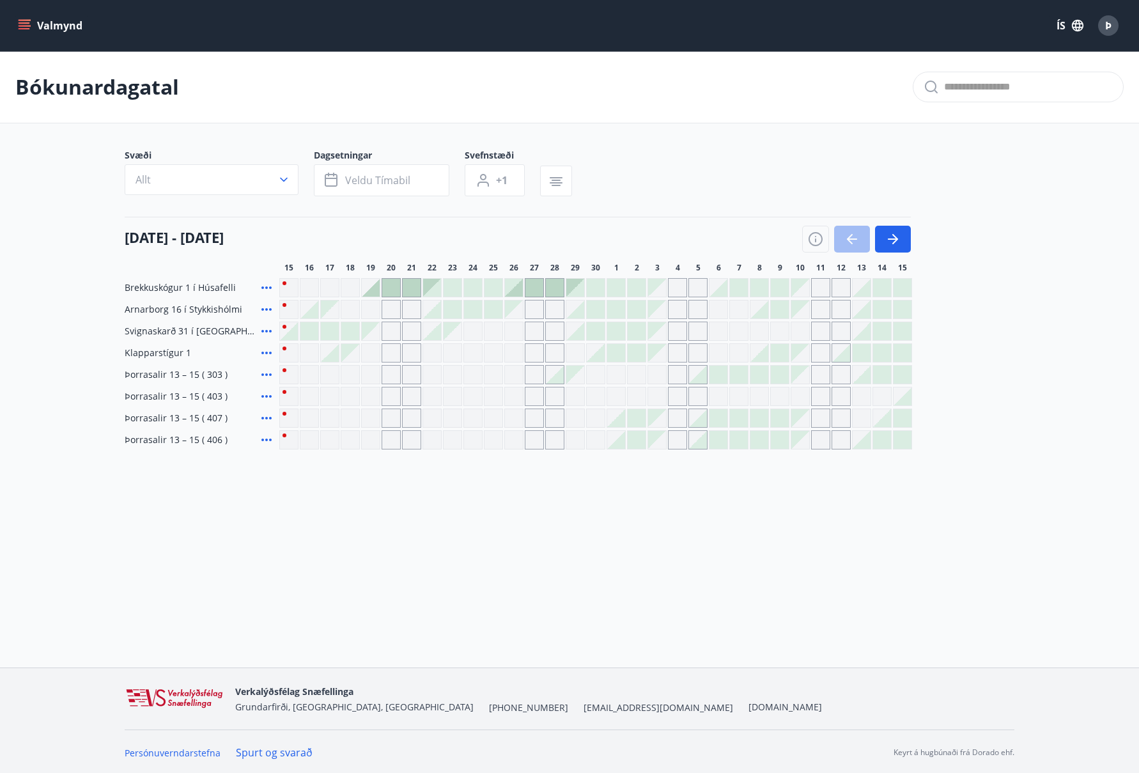
click at [559, 379] on div at bounding box center [555, 375] width 18 height 18
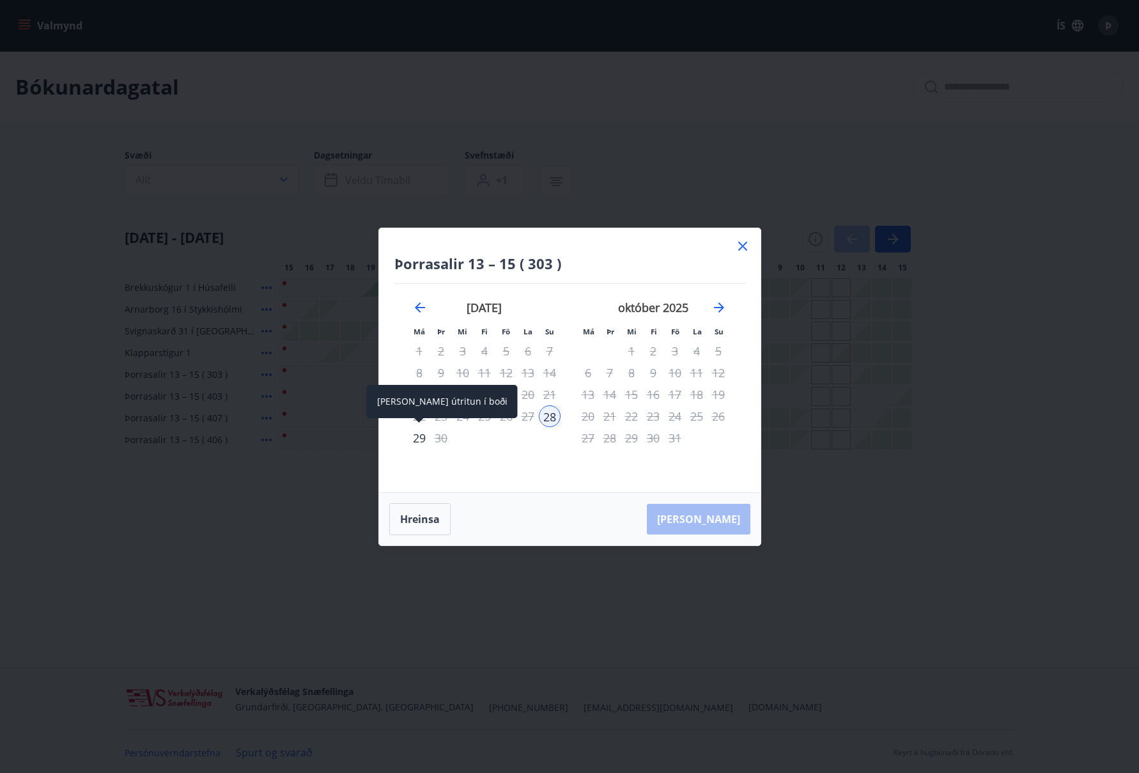
click at [418, 437] on div "29" at bounding box center [420, 438] width 22 height 22
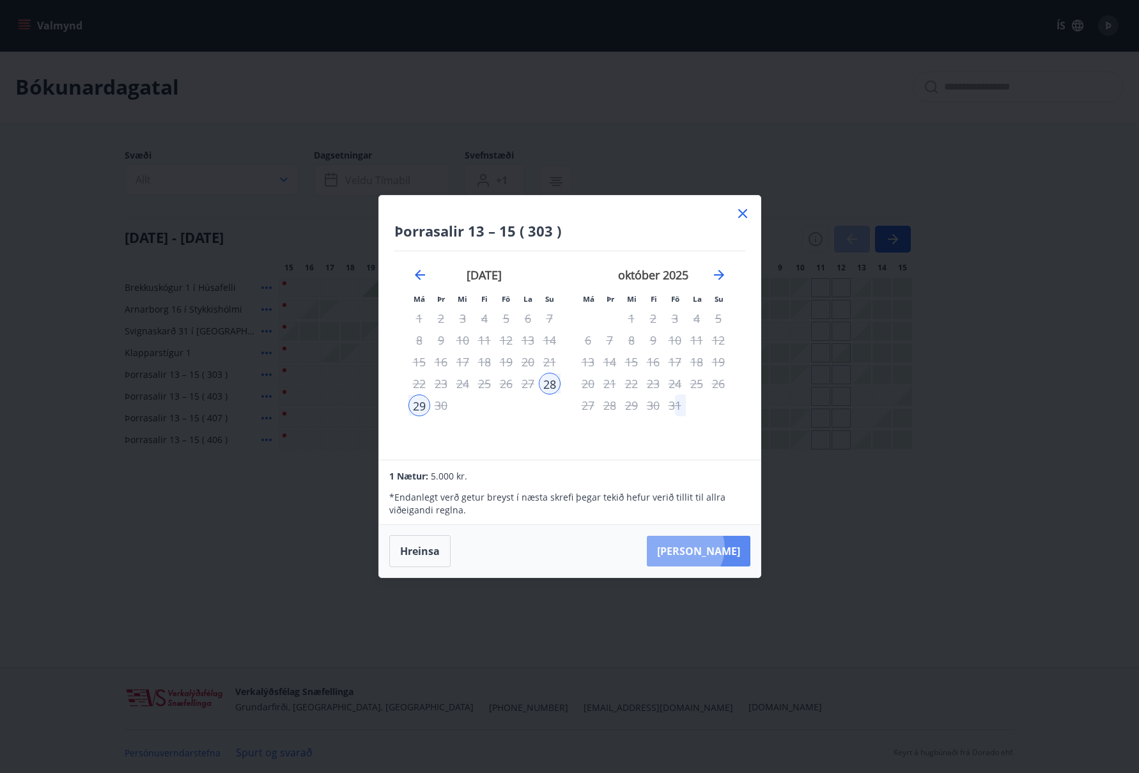
click at [724, 548] on button "[PERSON_NAME]" at bounding box center [699, 551] width 104 height 31
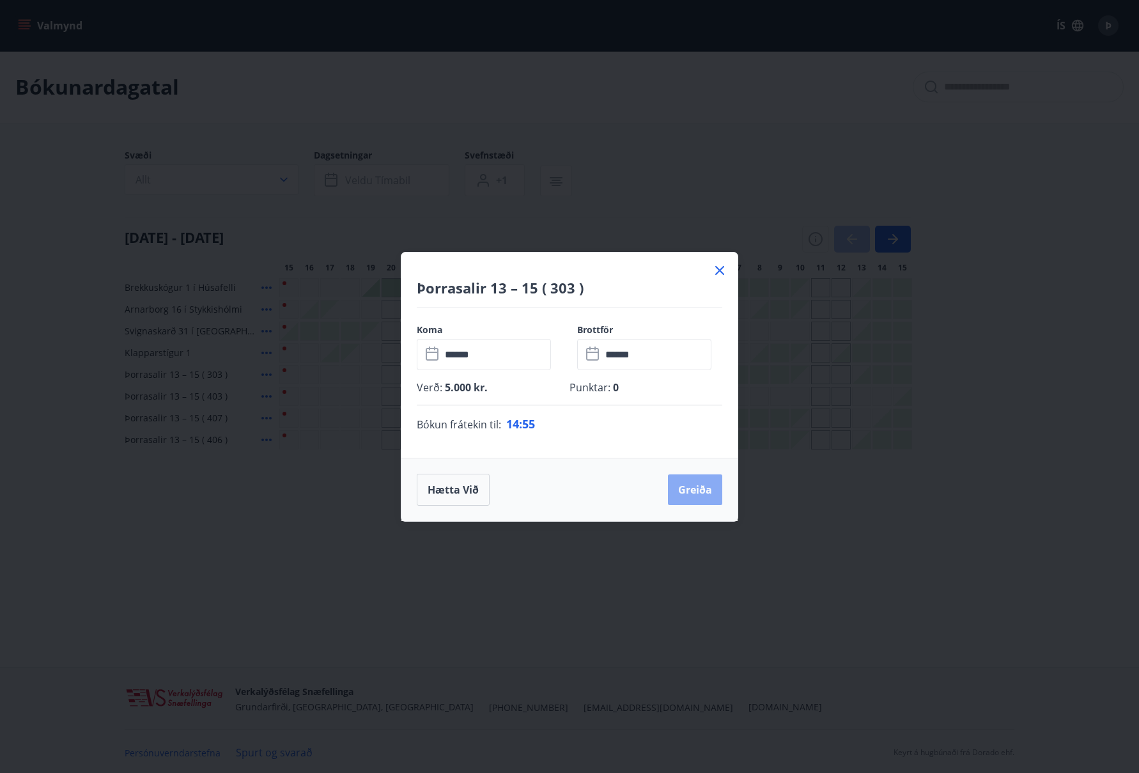
click at [694, 485] on button "Greiða" at bounding box center [695, 489] width 54 height 31
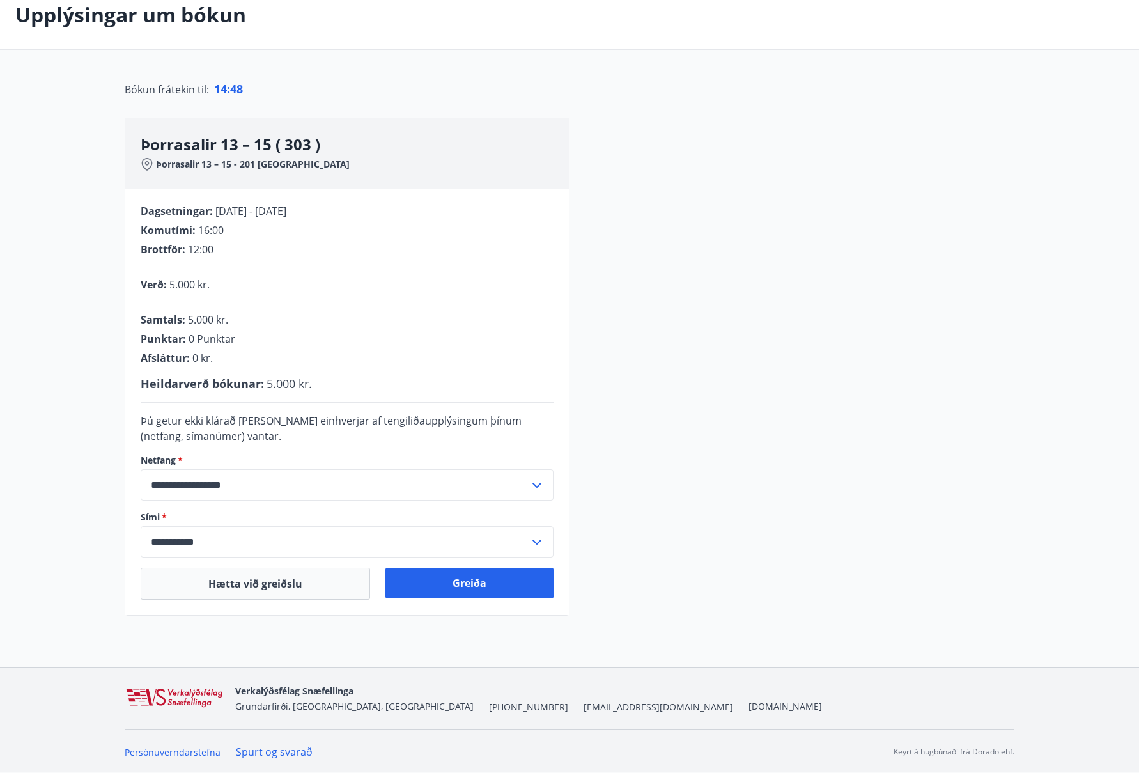
scroll to position [72, 0]
click at [237, 579] on button "Hætta við greiðslu" at bounding box center [256, 583] width 230 height 32
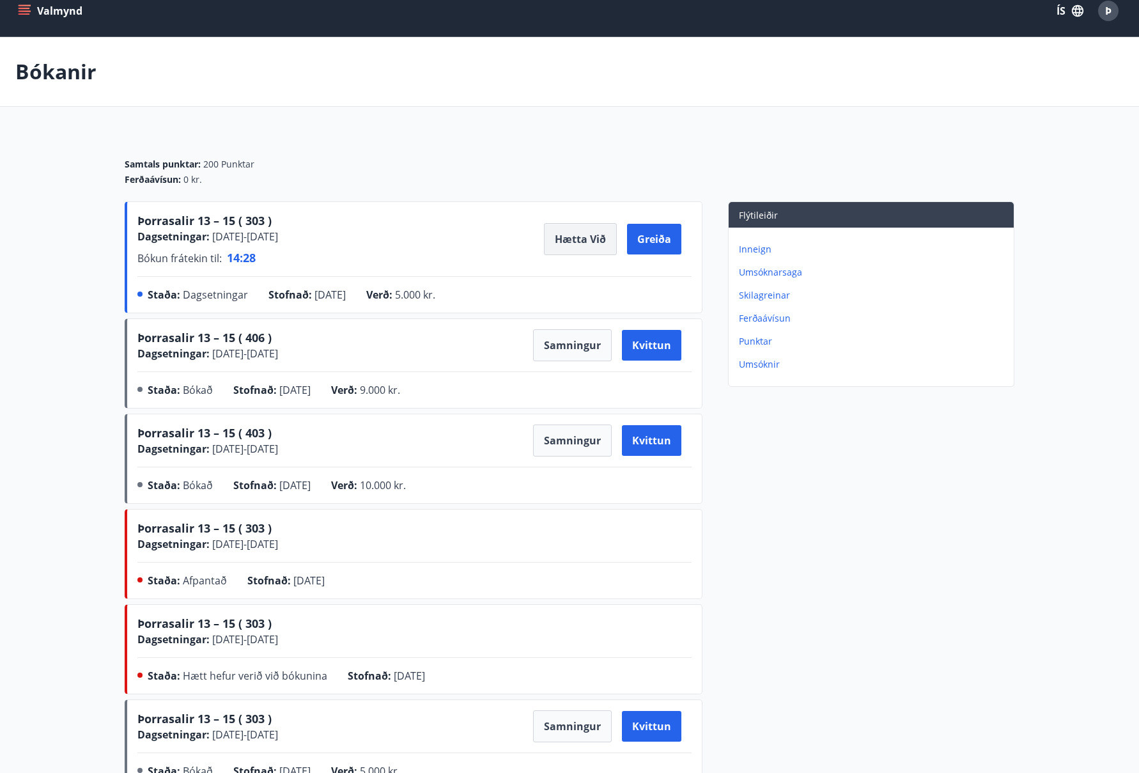
click at [582, 234] on button "Hætta við" at bounding box center [580, 239] width 73 height 32
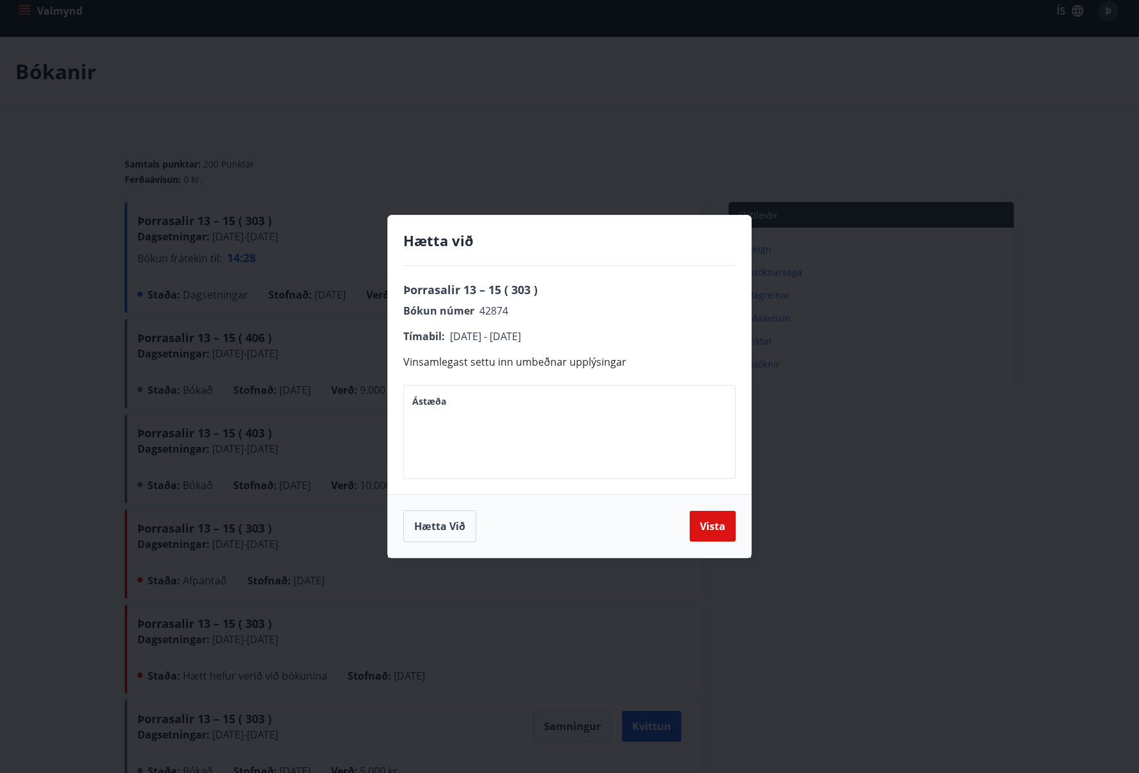
scroll to position [8, 0]
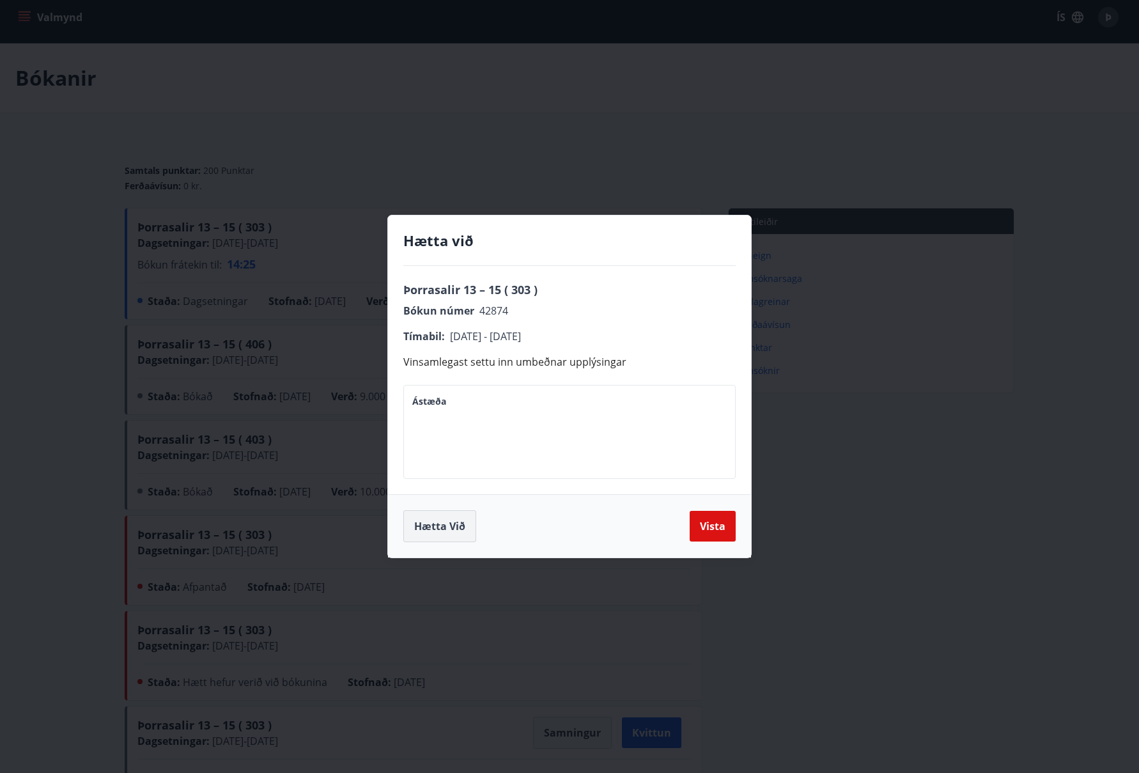
click at [457, 525] on button "Hætta við" at bounding box center [439, 526] width 73 height 32
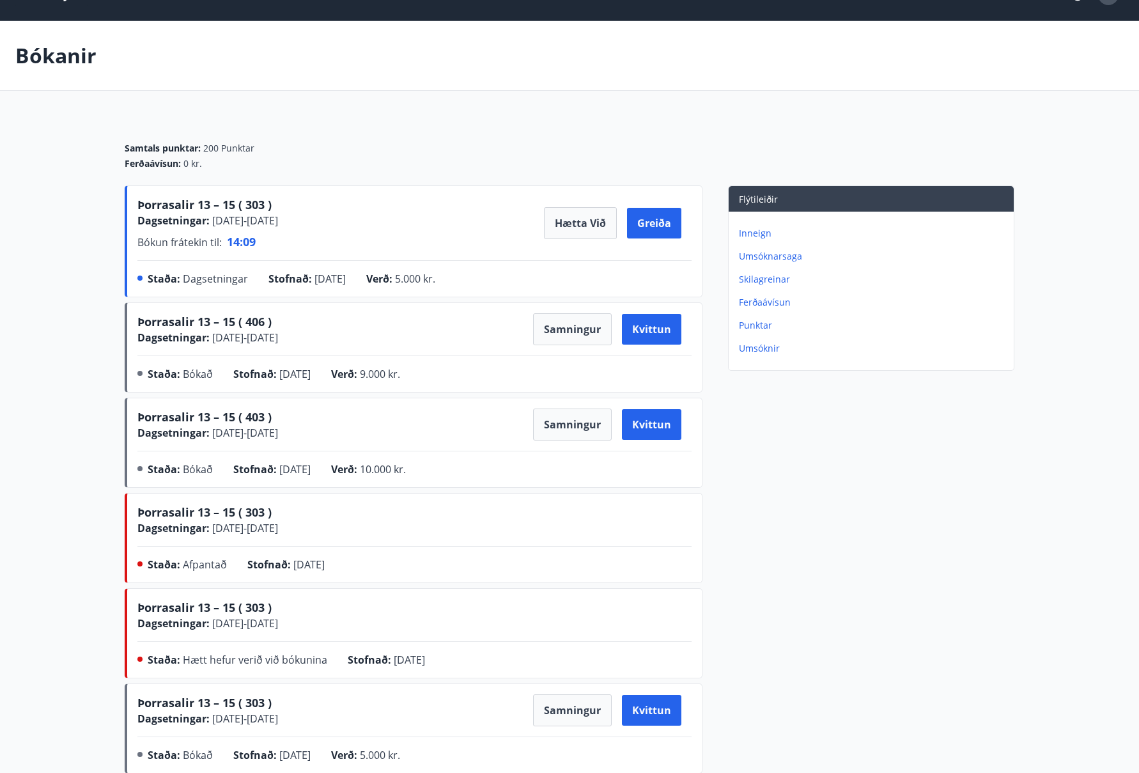
scroll to position [38, 0]
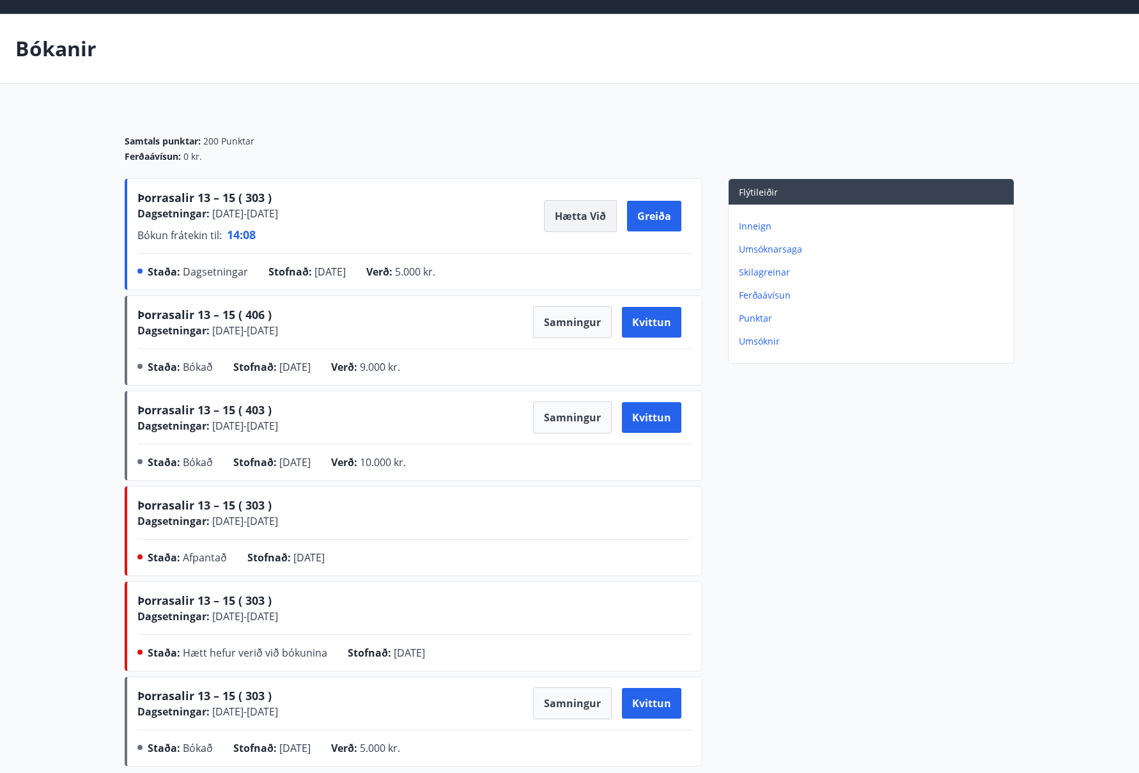
click at [581, 215] on button "Hætta við" at bounding box center [580, 216] width 73 height 32
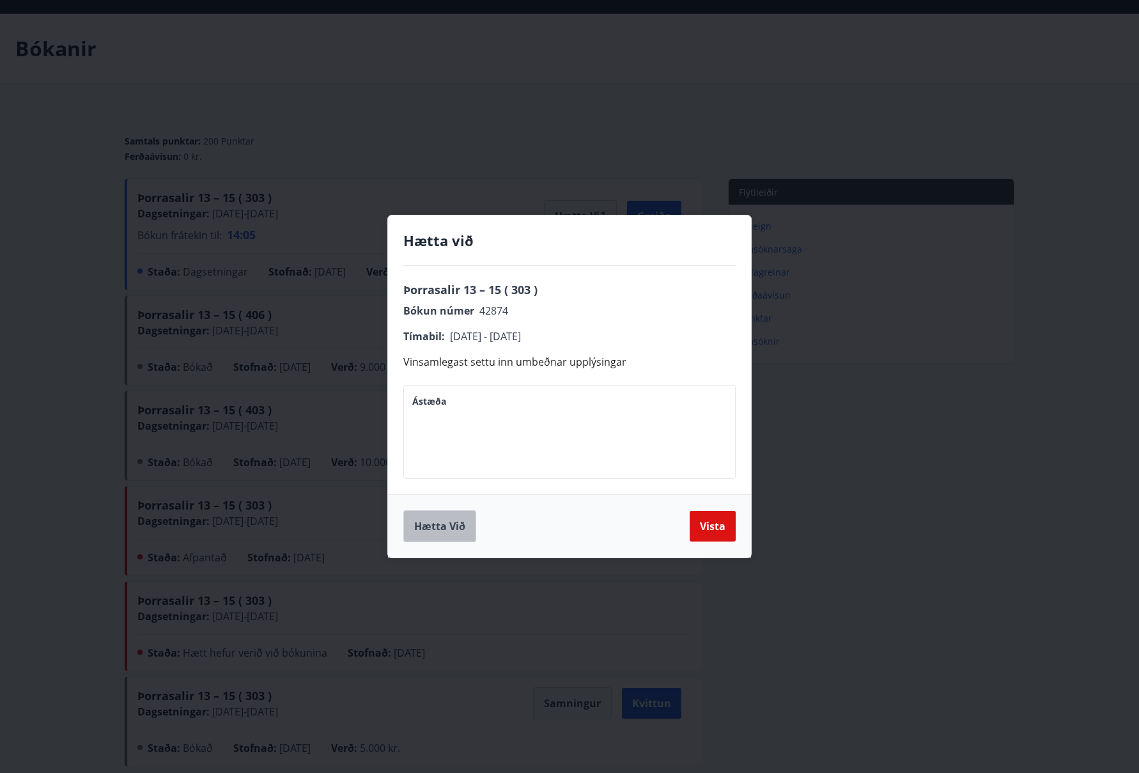
click at [436, 524] on button "Hætta við" at bounding box center [439, 526] width 73 height 32
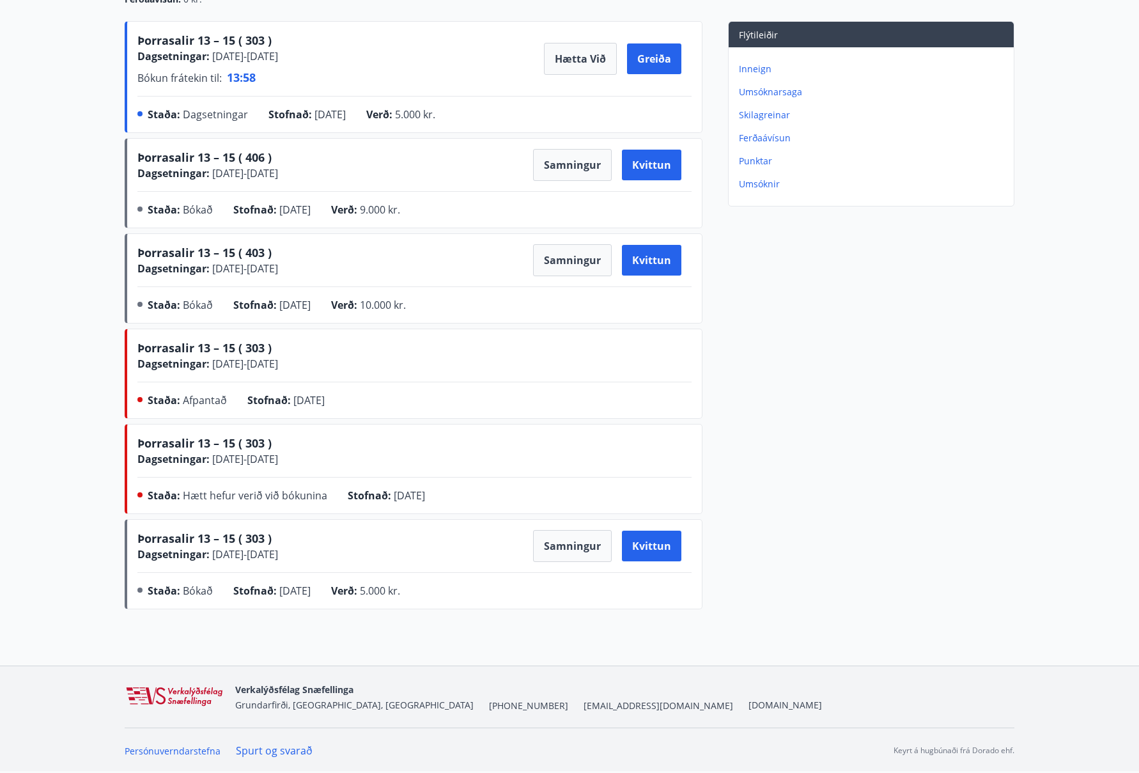
scroll to position [0, 0]
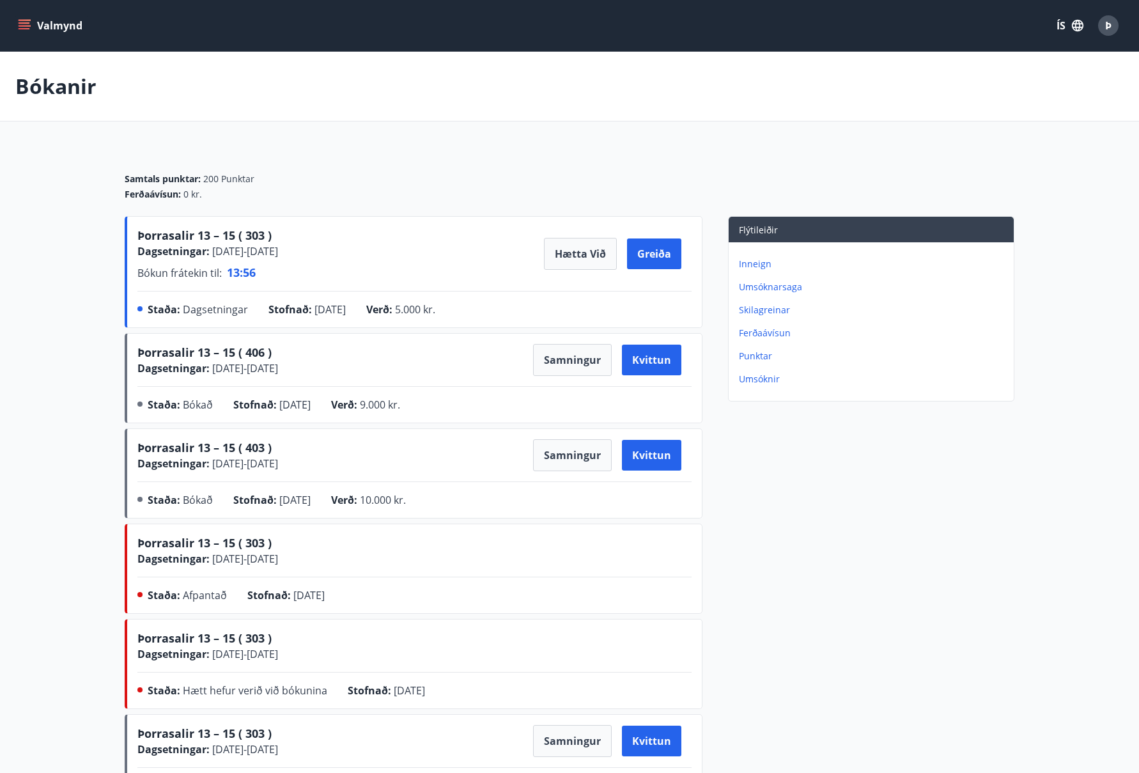
click at [25, 22] on icon "menu" at bounding box center [25, 22] width 12 height 1
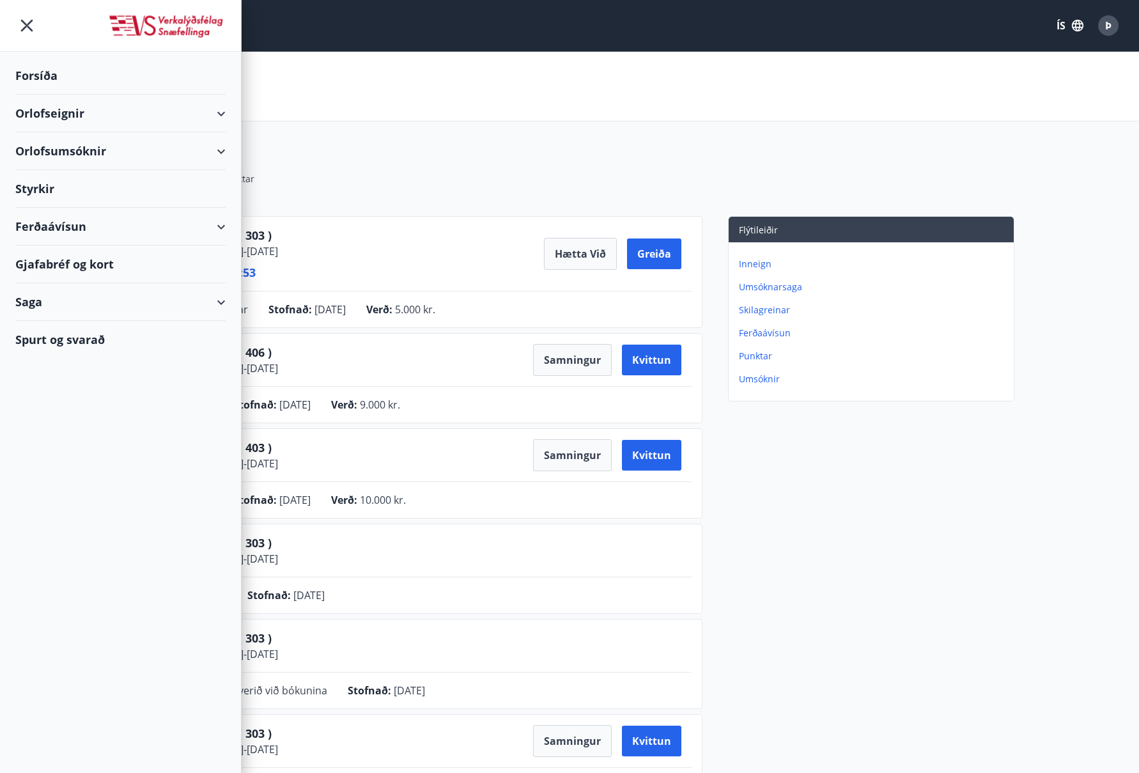
scroll to position [33, 0]
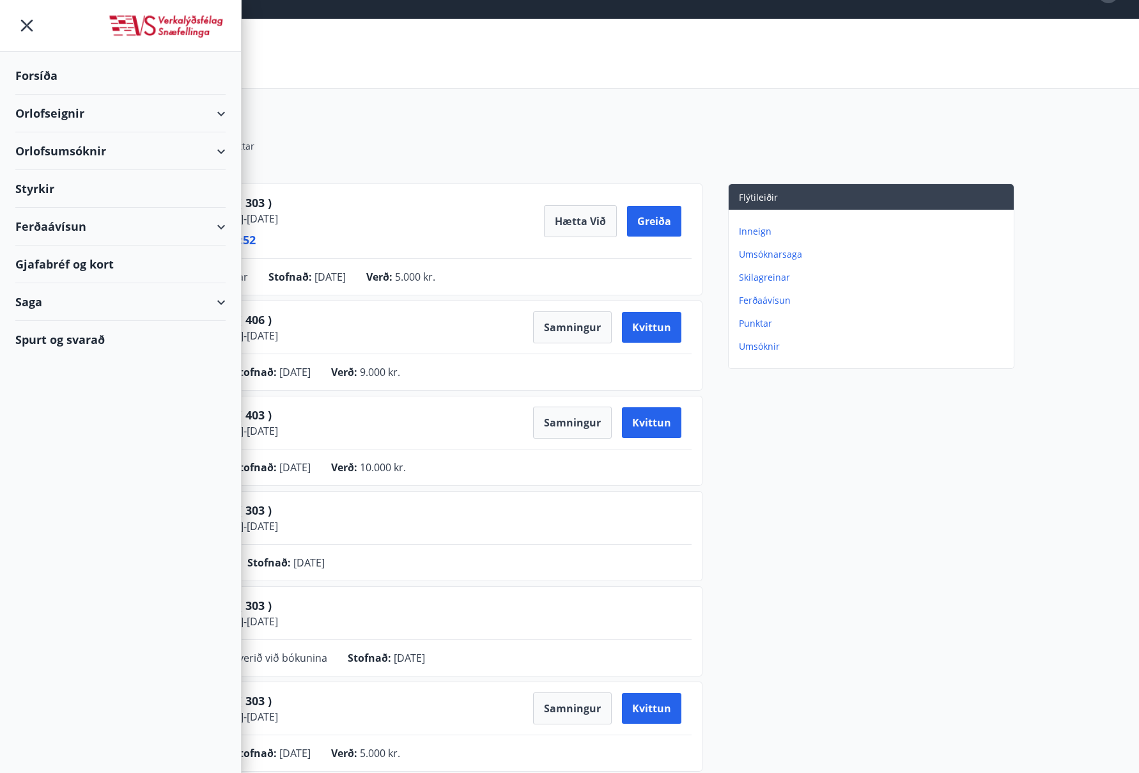
click at [221, 148] on div "Orlofsumsóknir" at bounding box center [120, 151] width 210 height 38
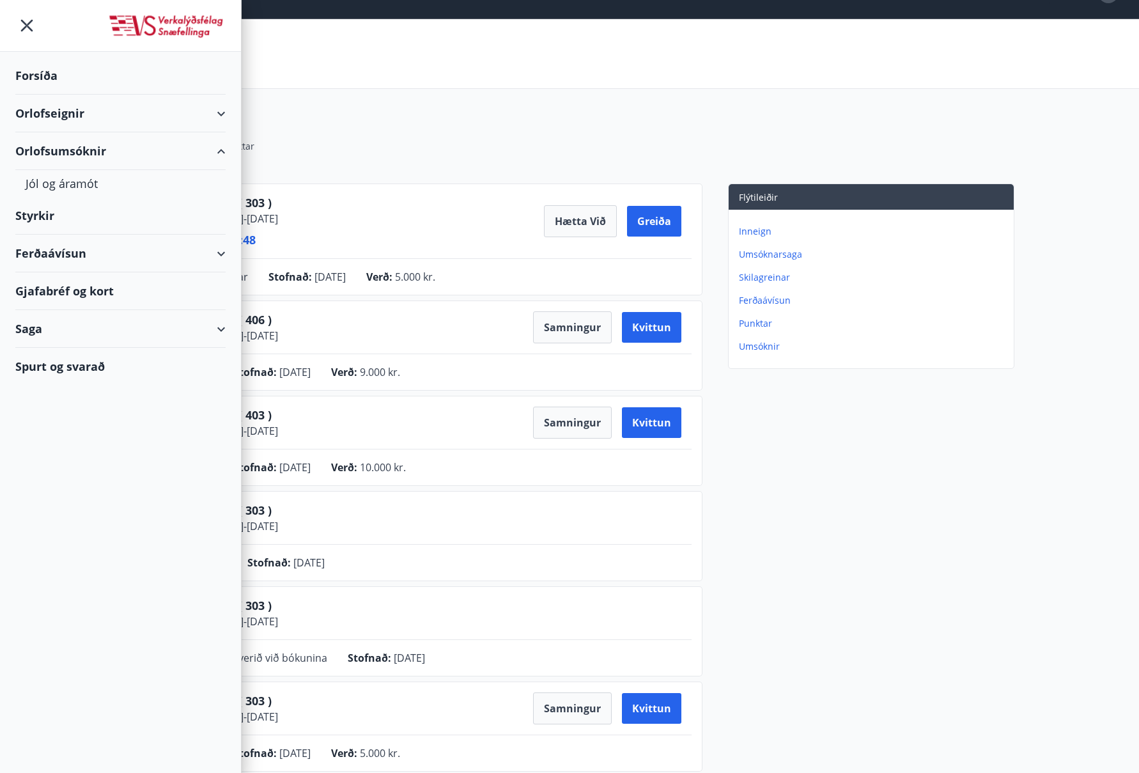
click at [221, 112] on div "Orlofseignir" at bounding box center [120, 114] width 210 height 38
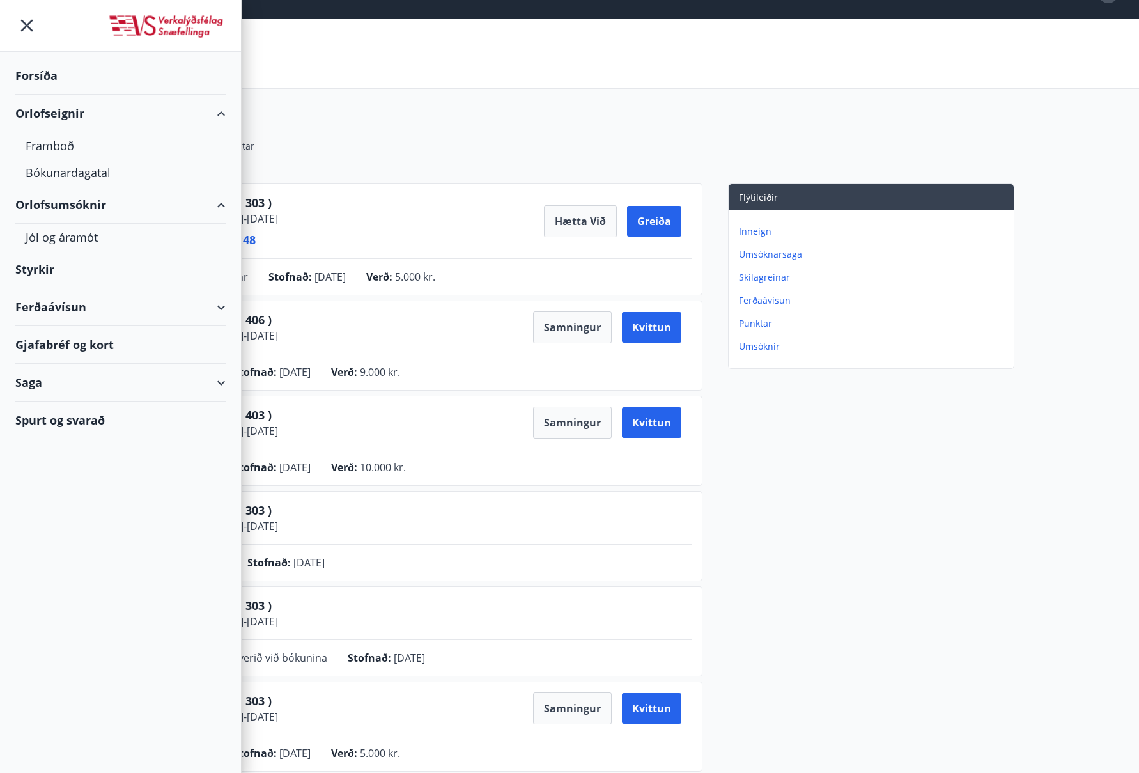
scroll to position [31, 0]
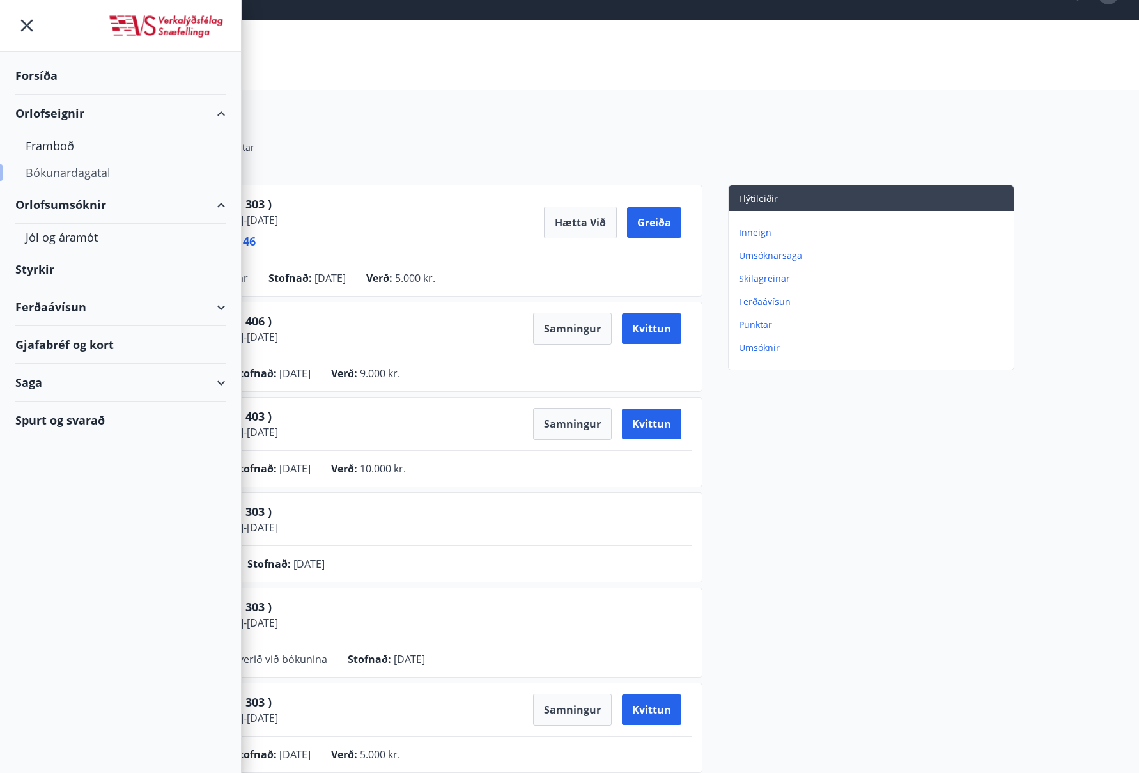
click at [95, 169] on div "Bókunardagatal" at bounding box center [121, 172] width 190 height 27
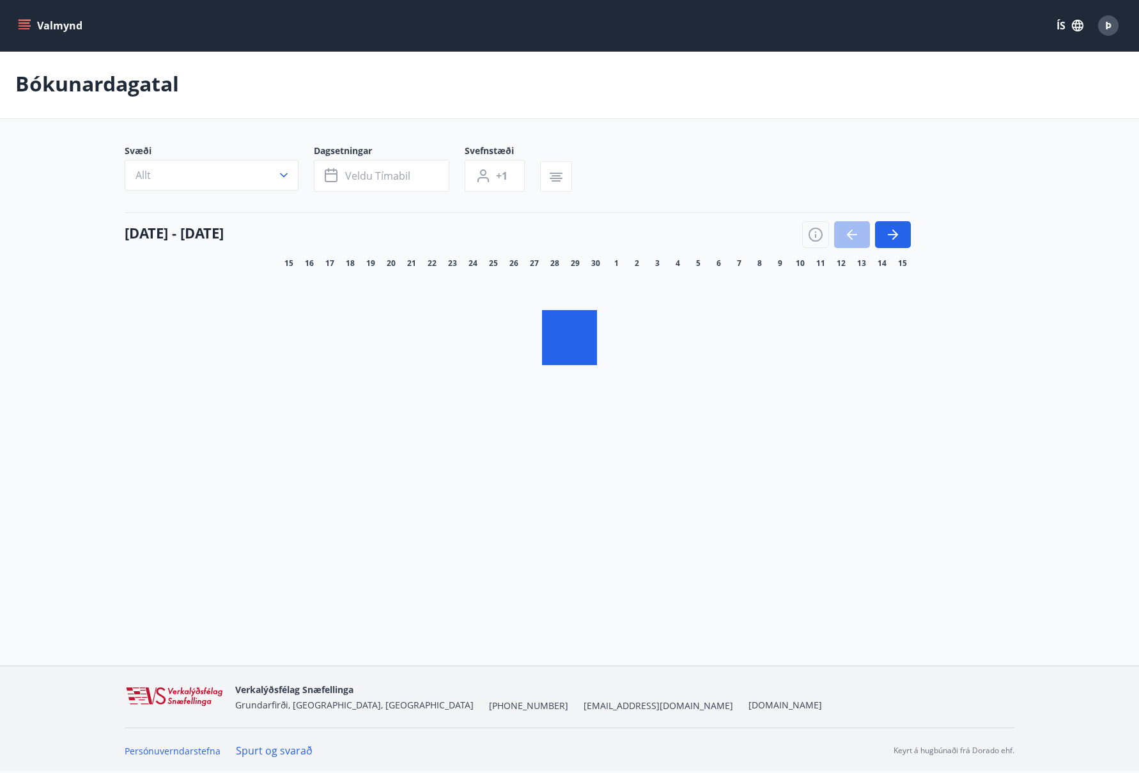
scroll to position [2, 0]
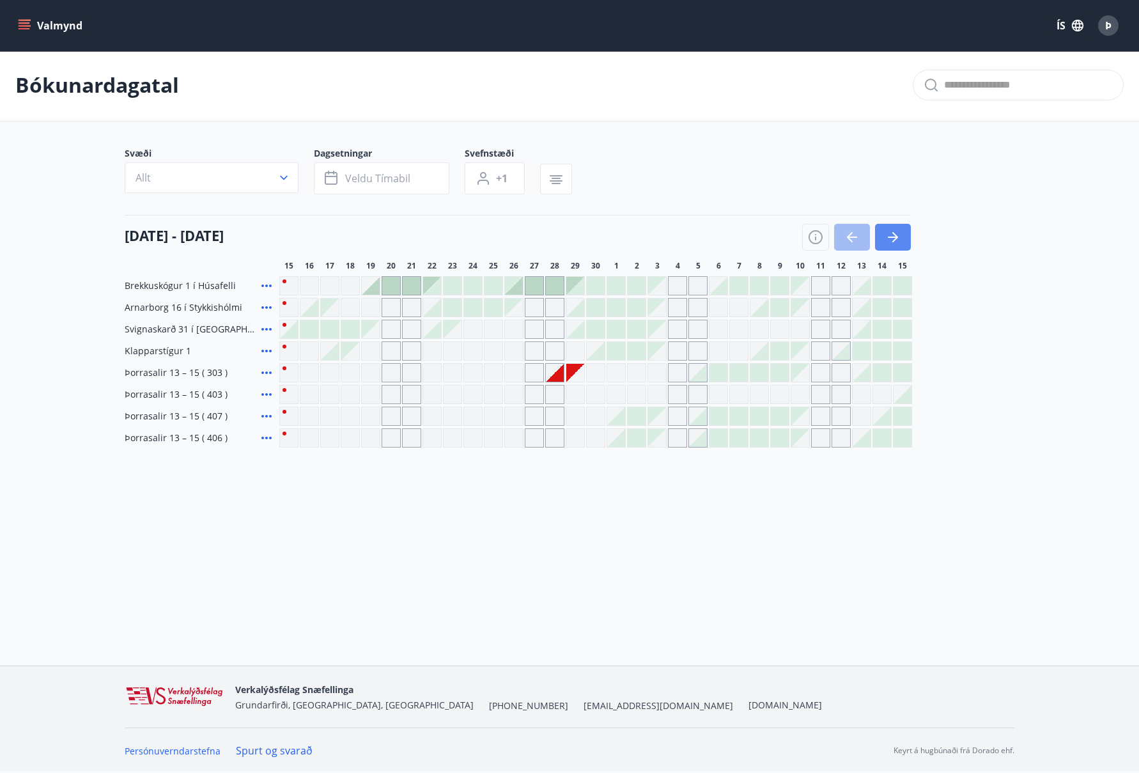
click at [893, 236] on icon "button" at bounding box center [893, 237] width 15 height 15
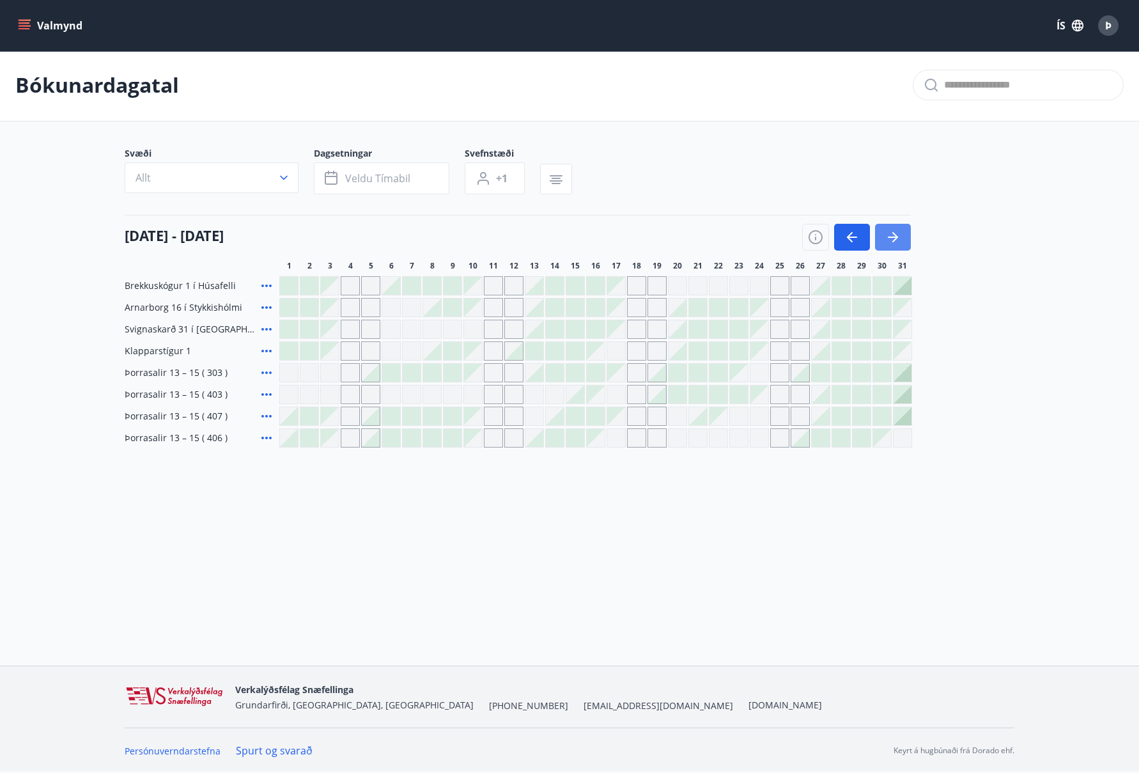
click at [893, 236] on icon "button" at bounding box center [893, 237] width 15 height 15
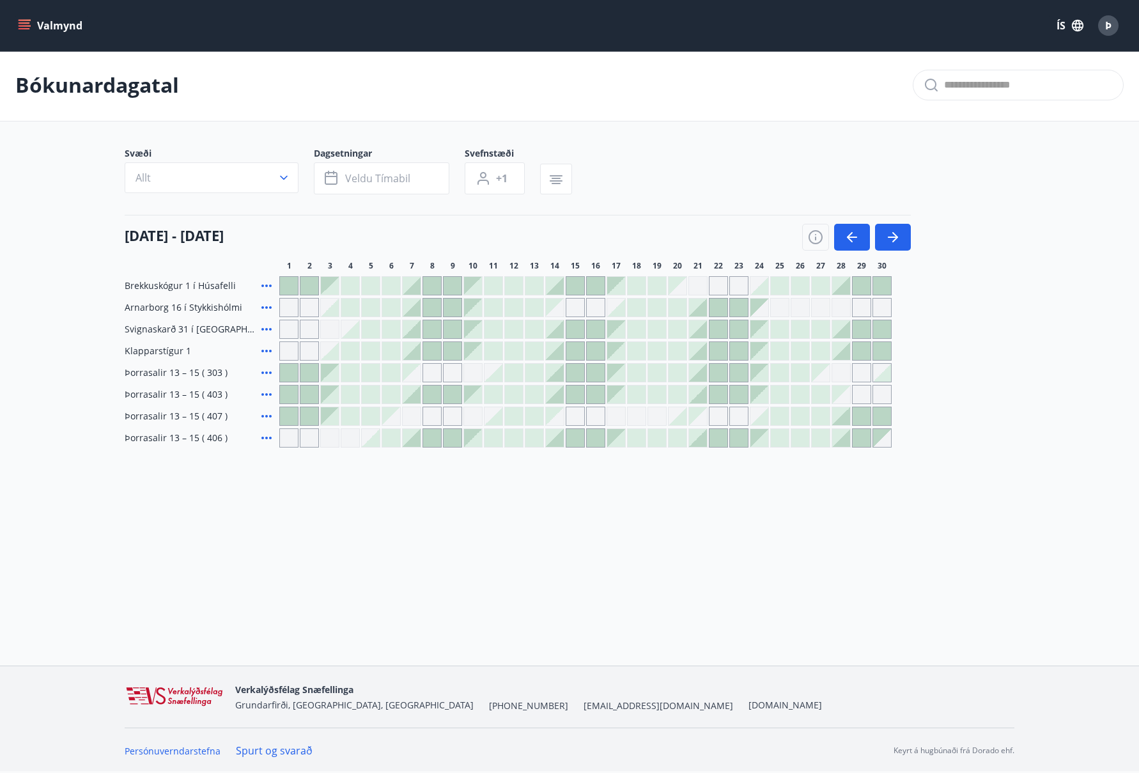
click at [478, 355] on div at bounding box center [473, 351] width 18 height 18
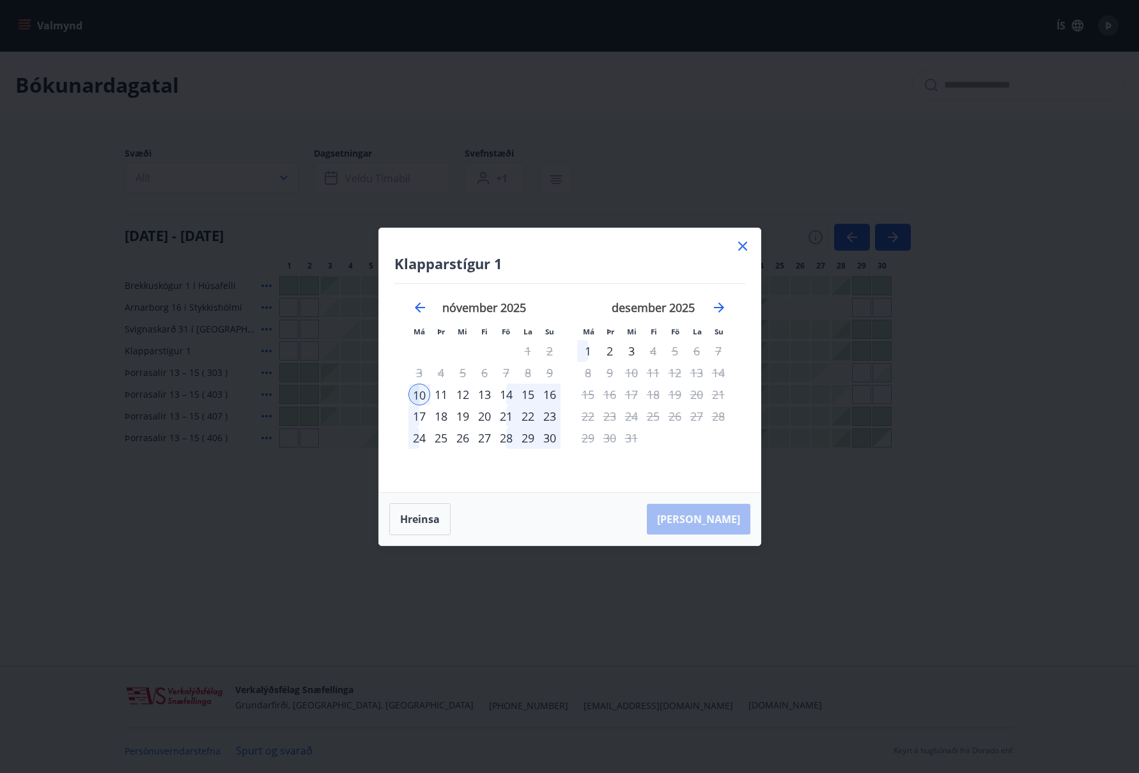
click at [464, 394] on div "12" at bounding box center [463, 395] width 22 height 22
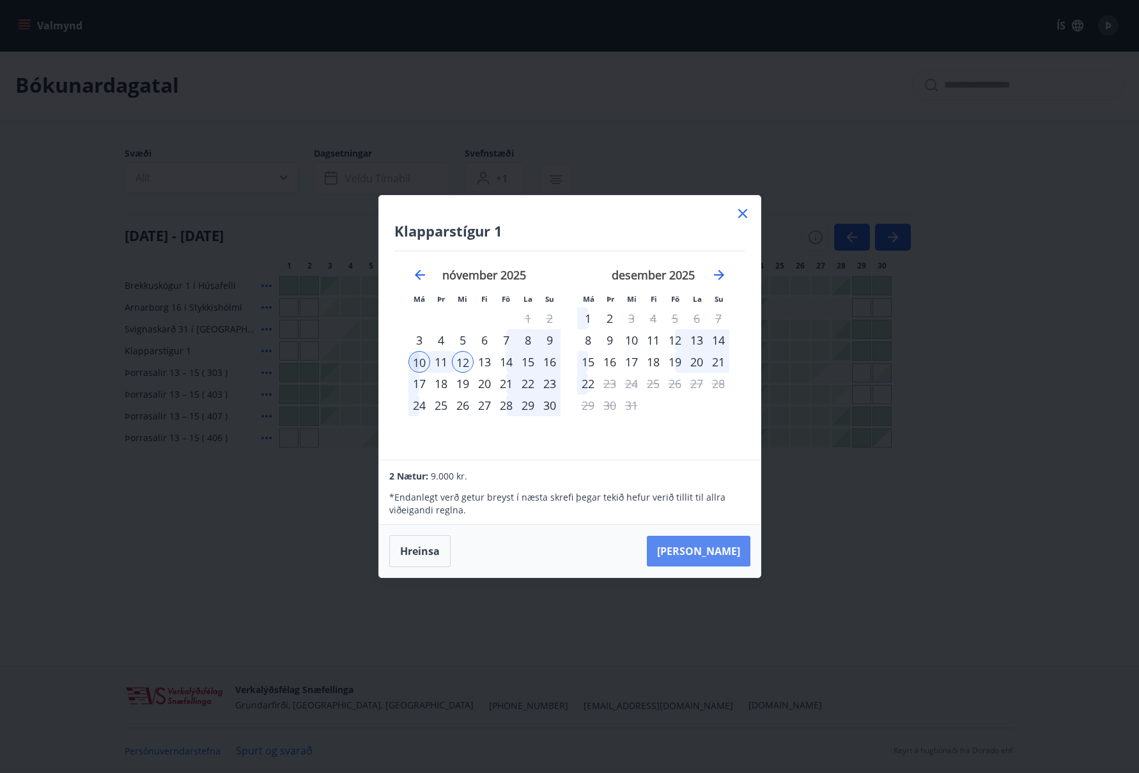
click at [715, 550] on button "[PERSON_NAME]" at bounding box center [699, 551] width 104 height 31
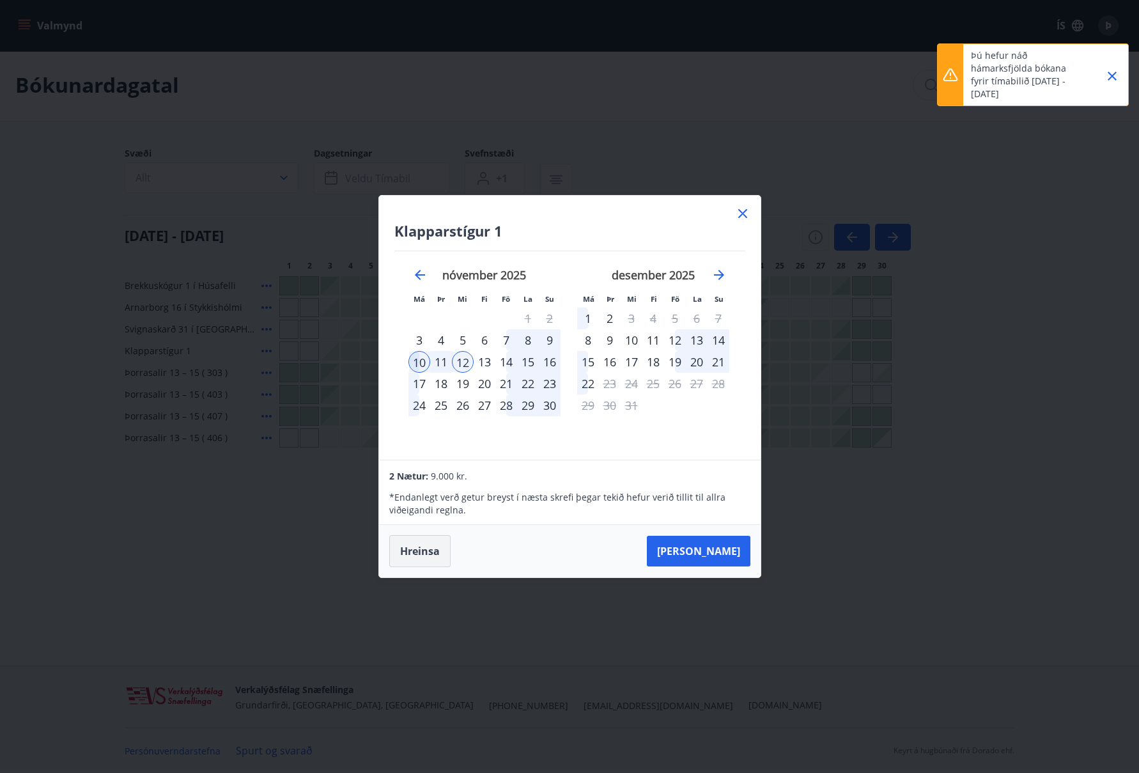
click at [419, 550] on button "Hreinsa" at bounding box center [419, 551] width 61 height 32
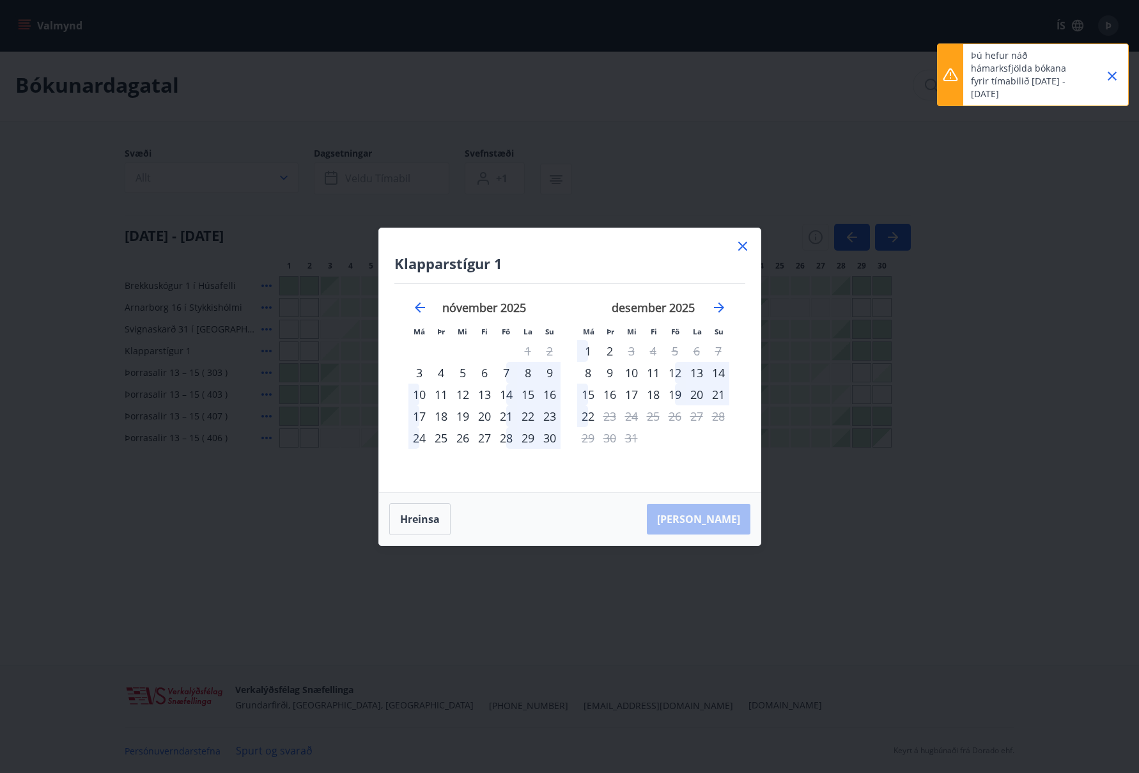
click at [1112, 73] on icon "Close" at bounding box center [1112, 75] width 15 height 15
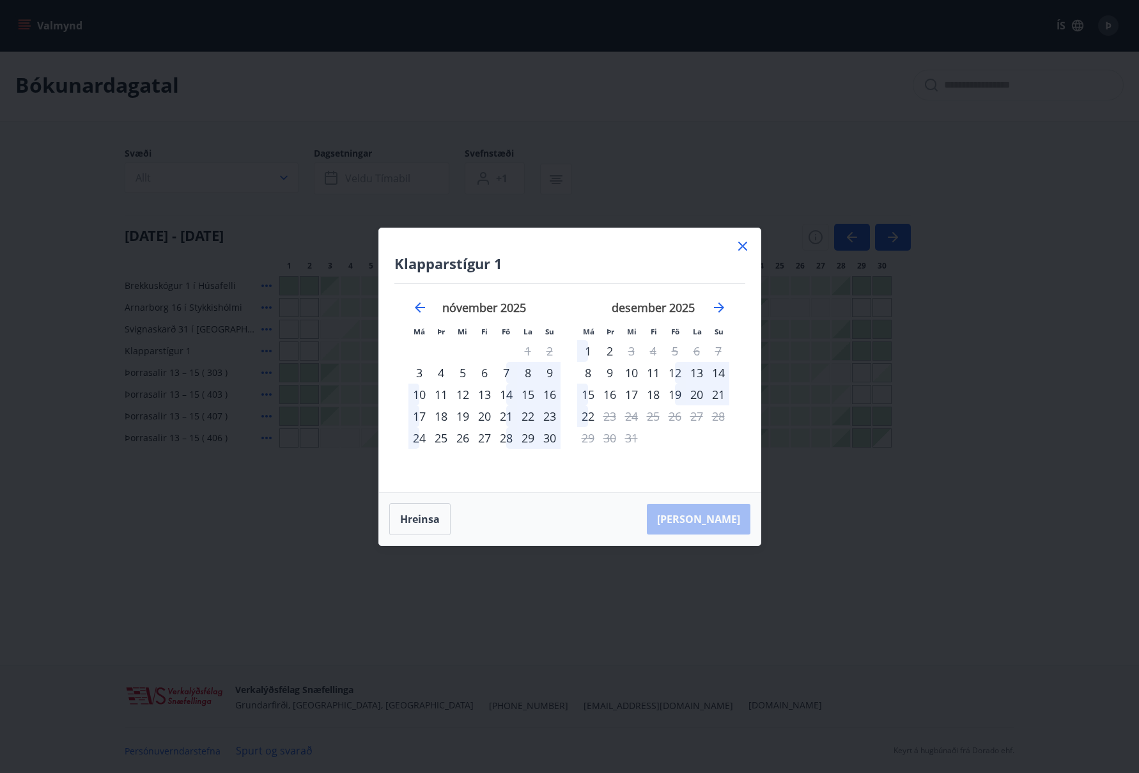
click at [742, 244] on icon at bounding box center [742, 245] width 15 height 15
